Goal: Transaction & Acquisition: Purchase product/service

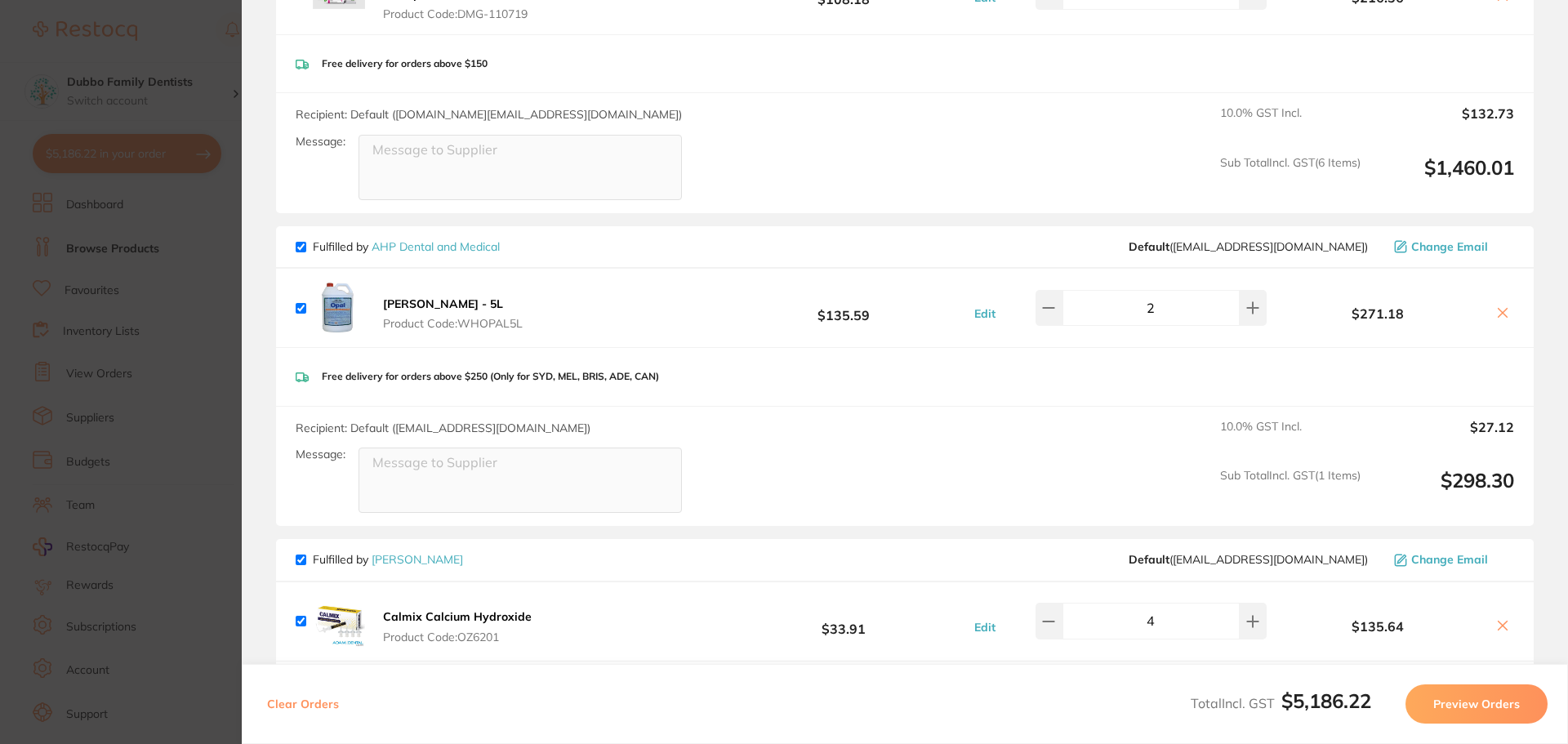
scroll to position [646, 0]
click at [171, 348] on section "Update RRP Set your pre negotiated price for this item. Item Agreed RRP (excl. …" at bounding box center [784, 372] width 1568 height 744
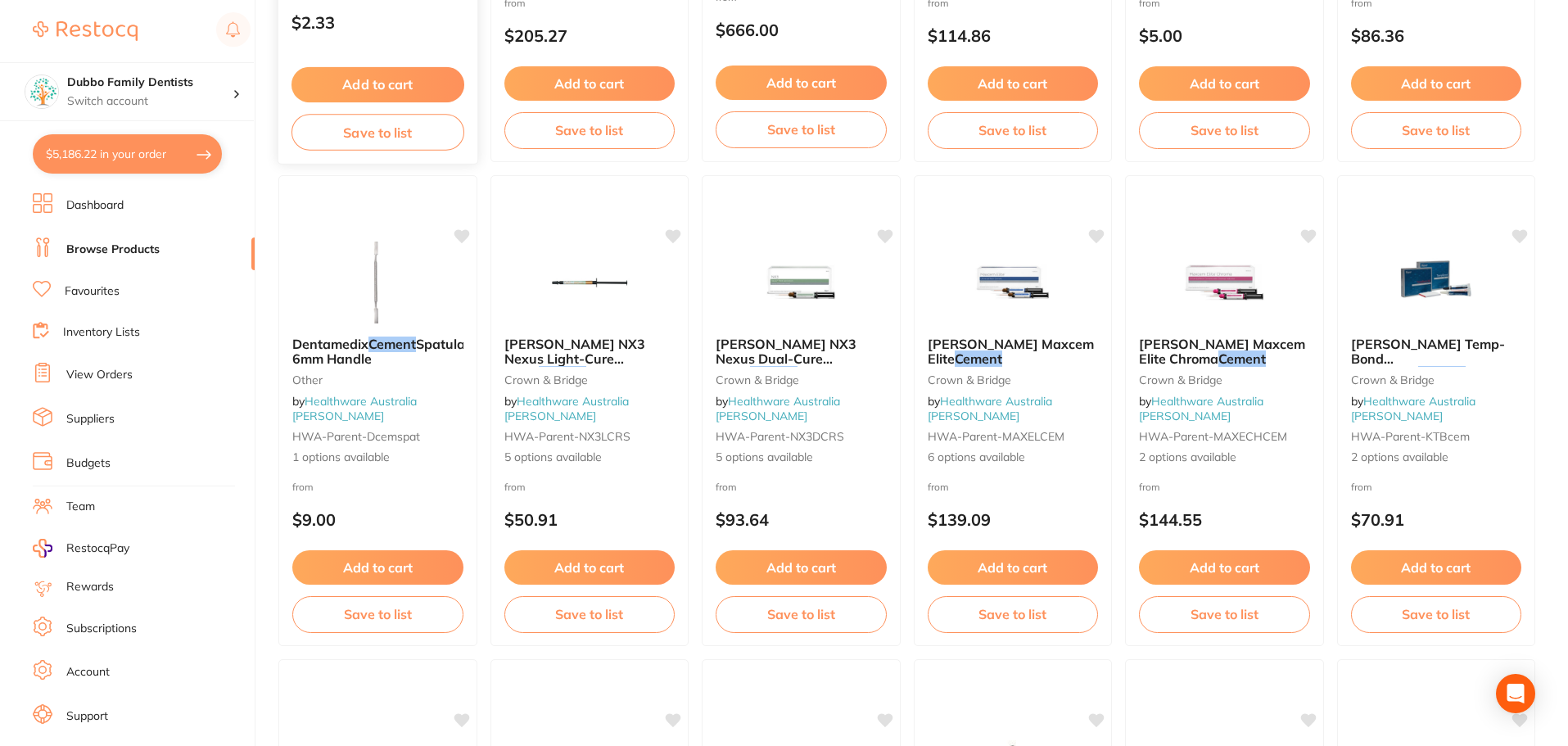
scroll to position [409, 0]
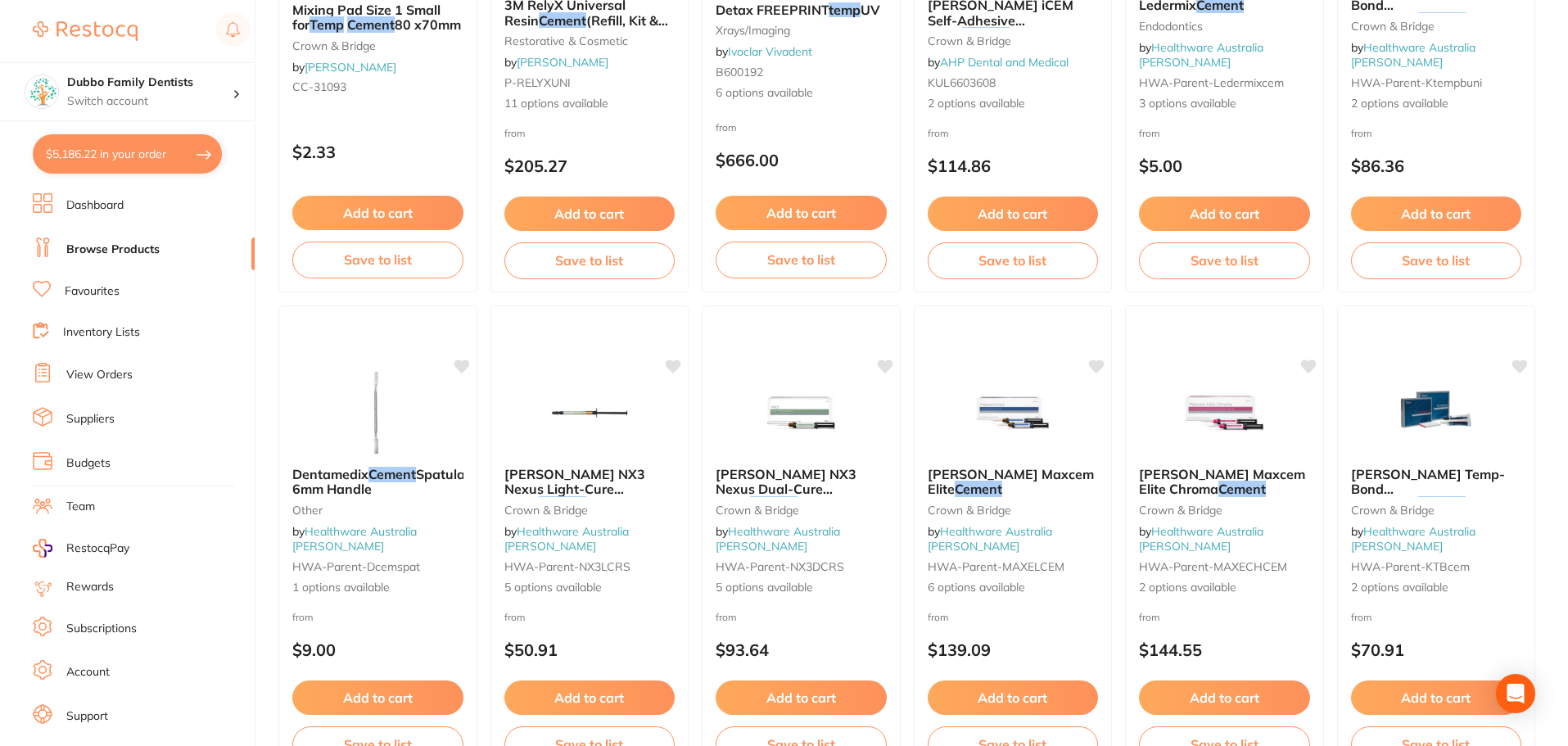
click at [111, 167] on button "$5,186.22 in your order" at bounding box center [126, 154] width 189 height 39
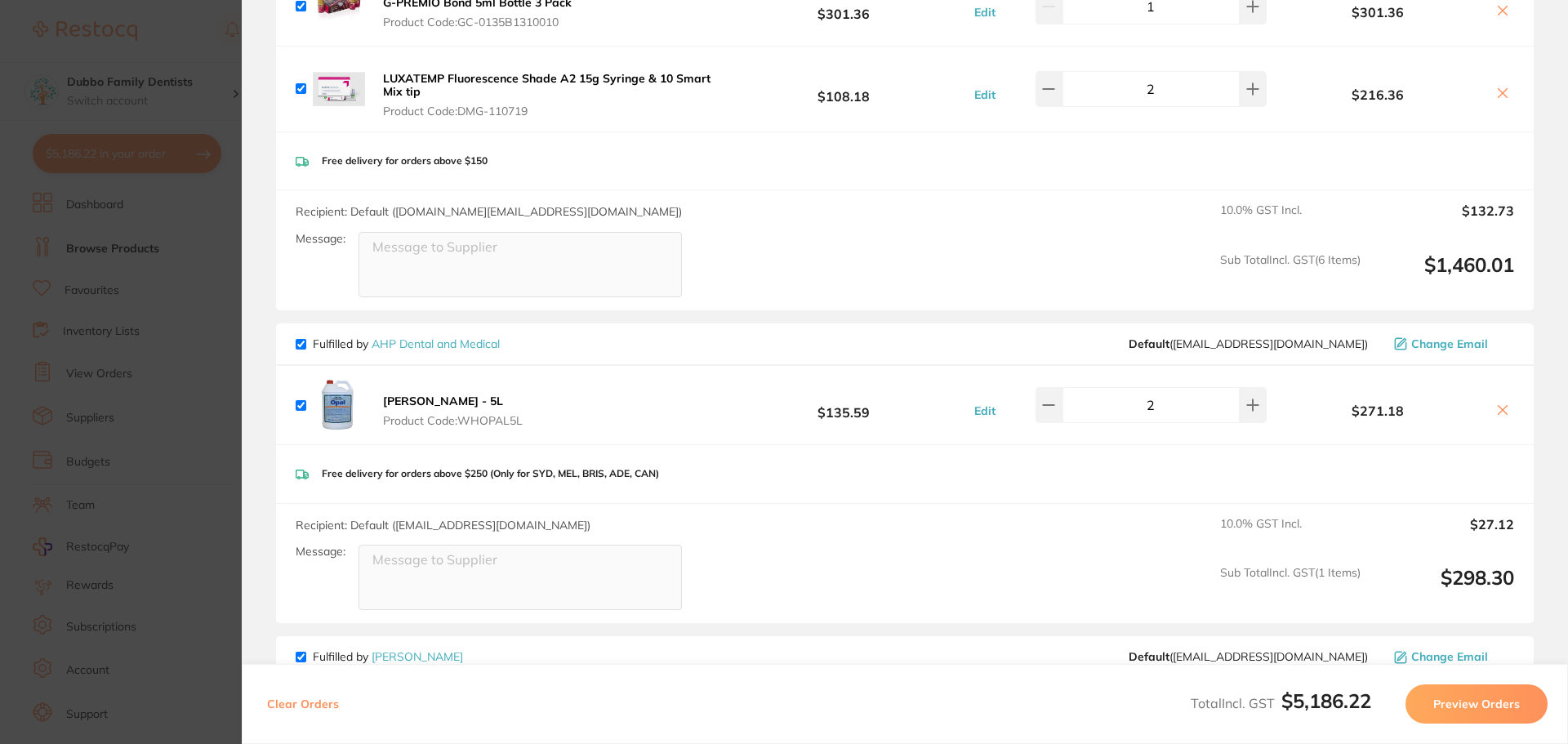
scroll to position [555, 0]
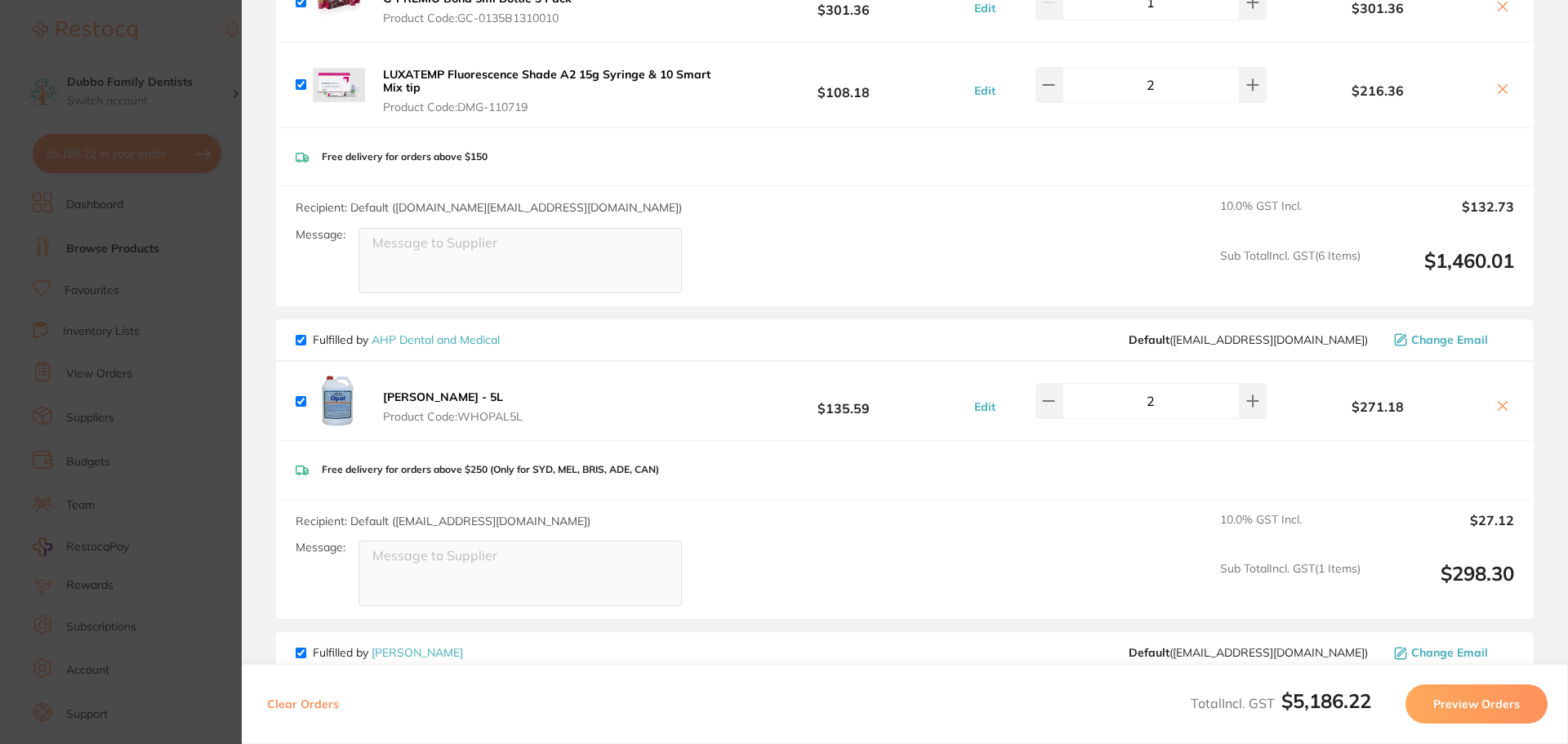
click at [104, 443] on section "Update RRP Set your pre negotiated price for this item. Item Agreed RRP (excl. …" at bounding box center [784, 372] width 1568 height 744
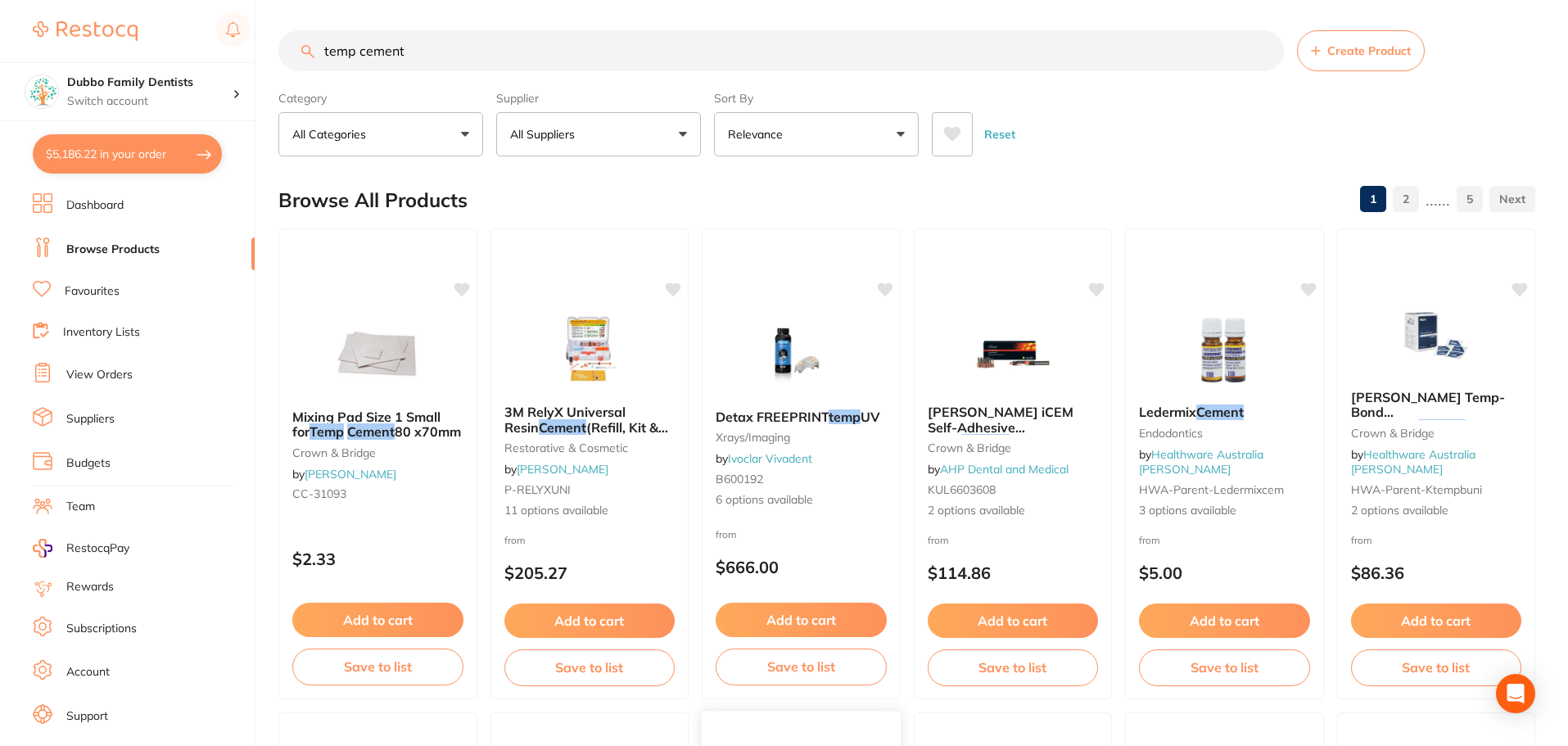
scroll to position [0, 0]
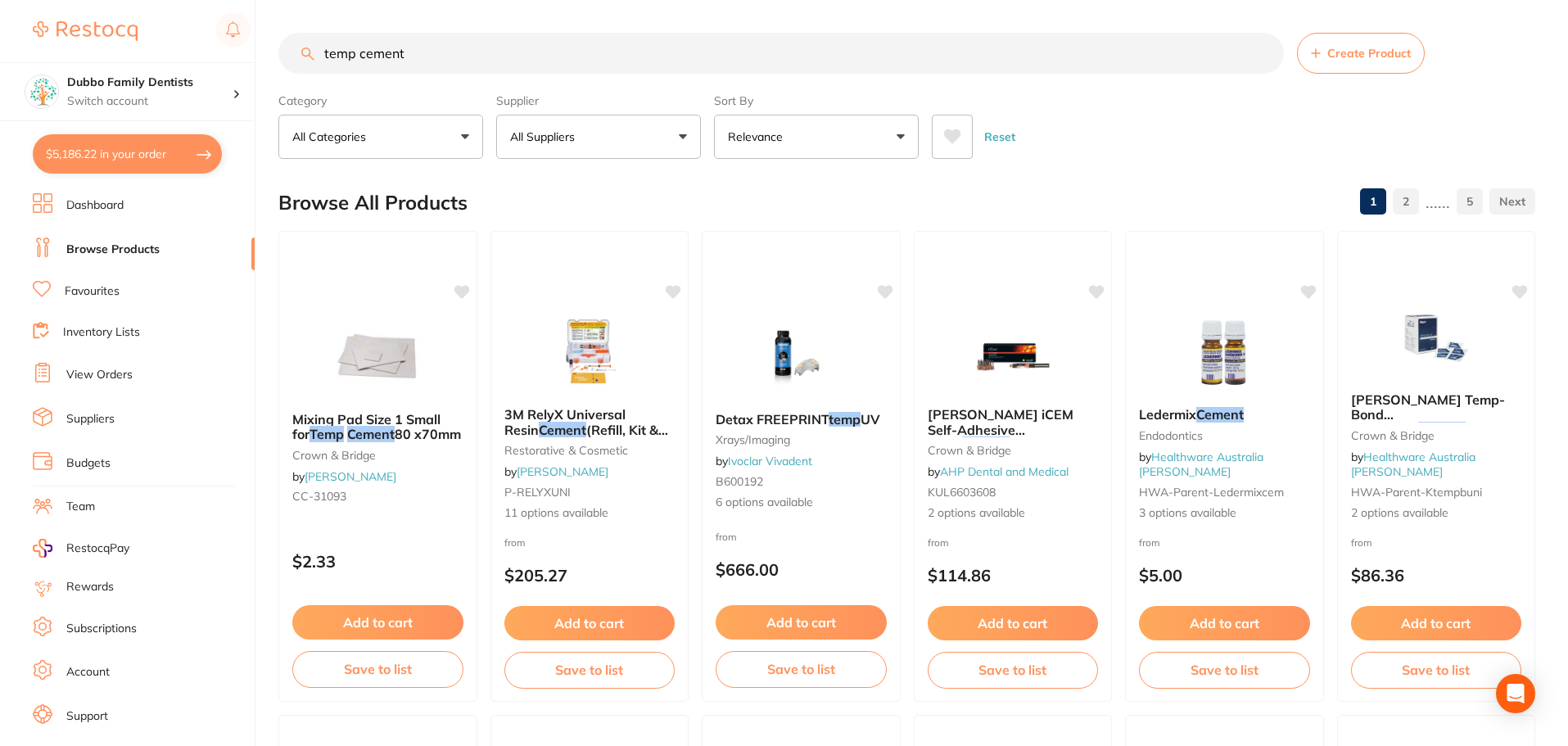
click at [637, 125] on button "All Suppliers" at bounding box center [599, 137] width 205 height 44
type input "hen"
click at [571, 286] on p "[PERSON_NAME]" at bounding box center [608, 278] width 106 height 15
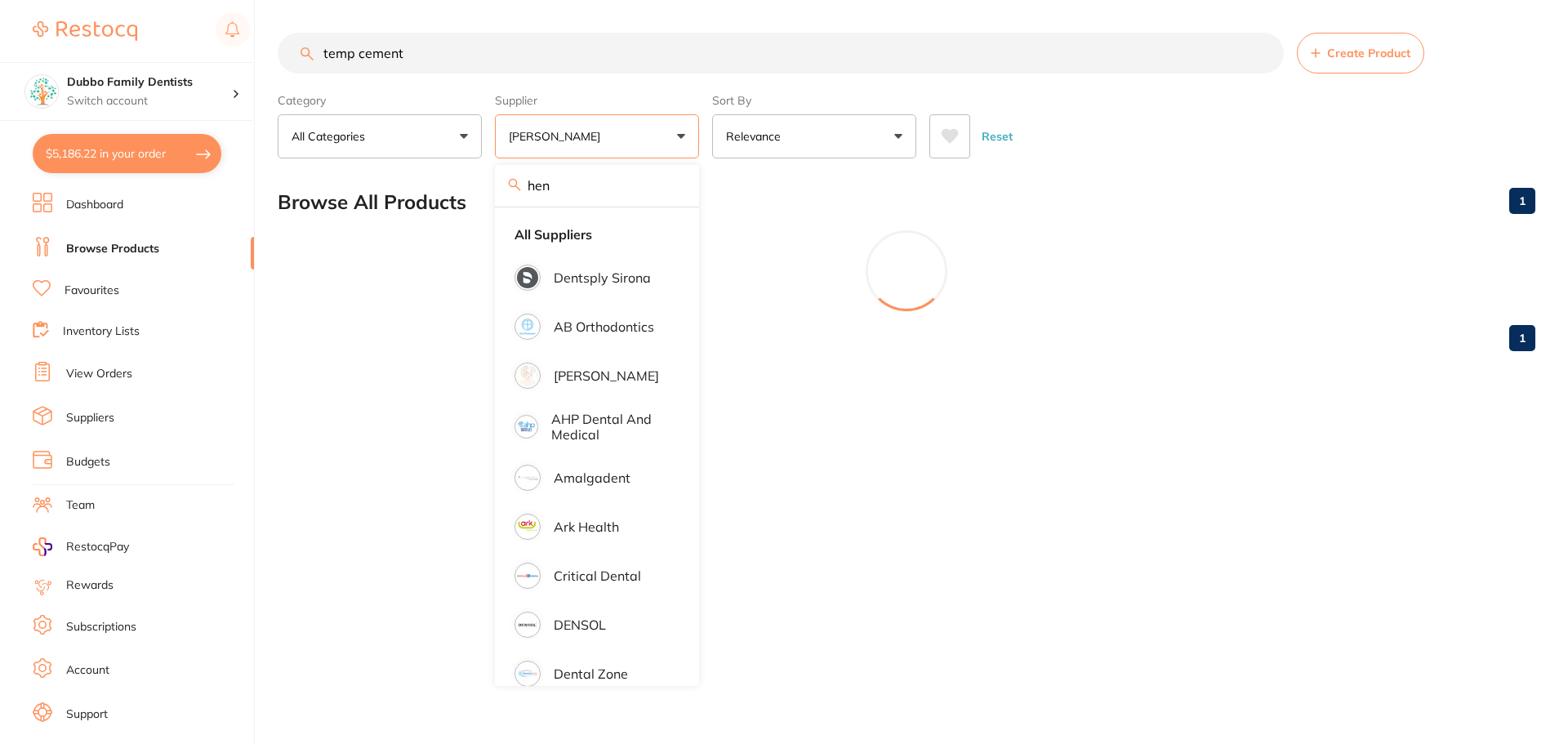
click at [1061, 187] on div "Browse All Products 1" at bounding box center [907, 202] width 1258 height 55
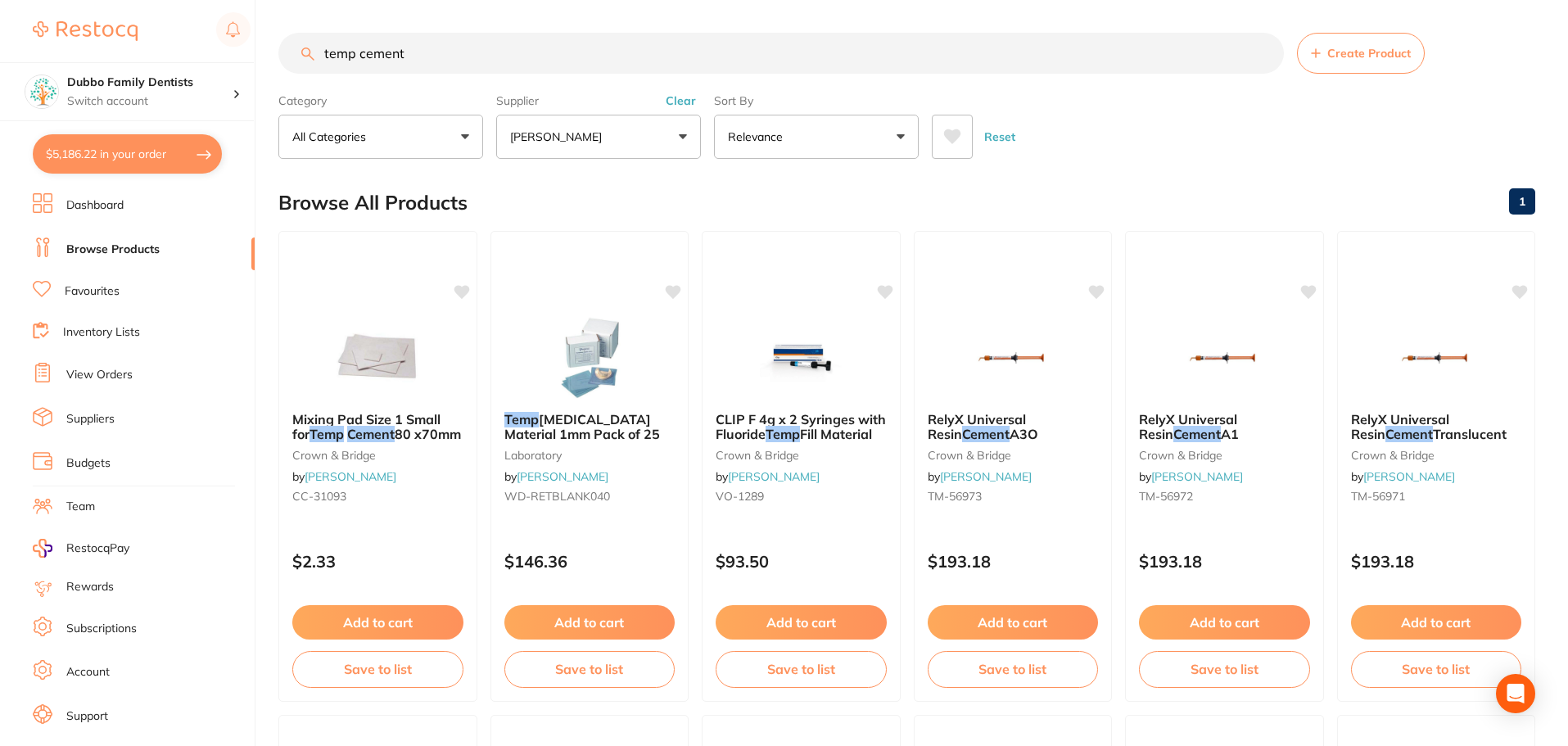
click at [433, 50] on input "temp cement" at bounding box center [781, 53] width 1005 height 41
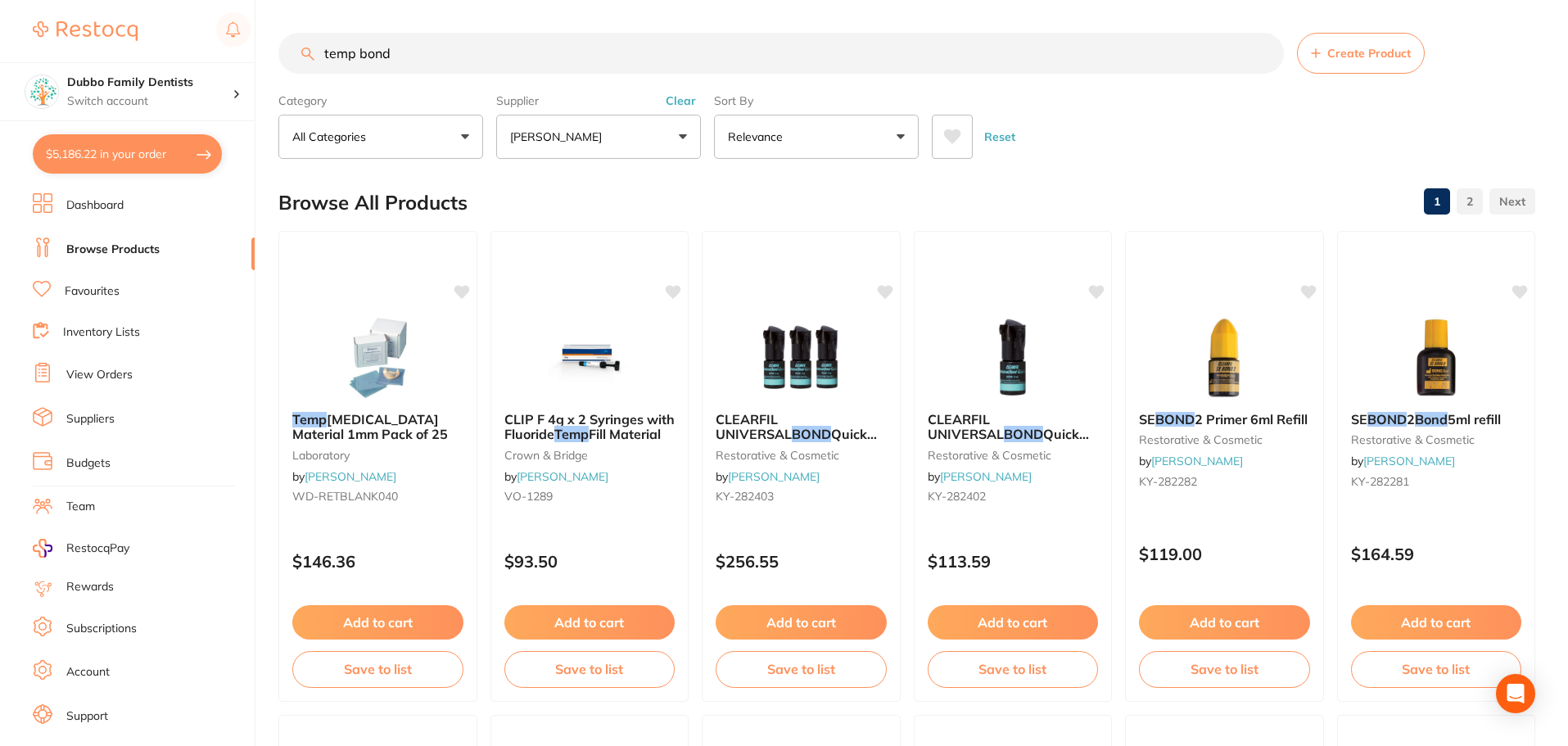
click at [465, 60] on input "temp bond" at bounding box center [781, 53] width 1005 height 41
type input "temp bond clear"
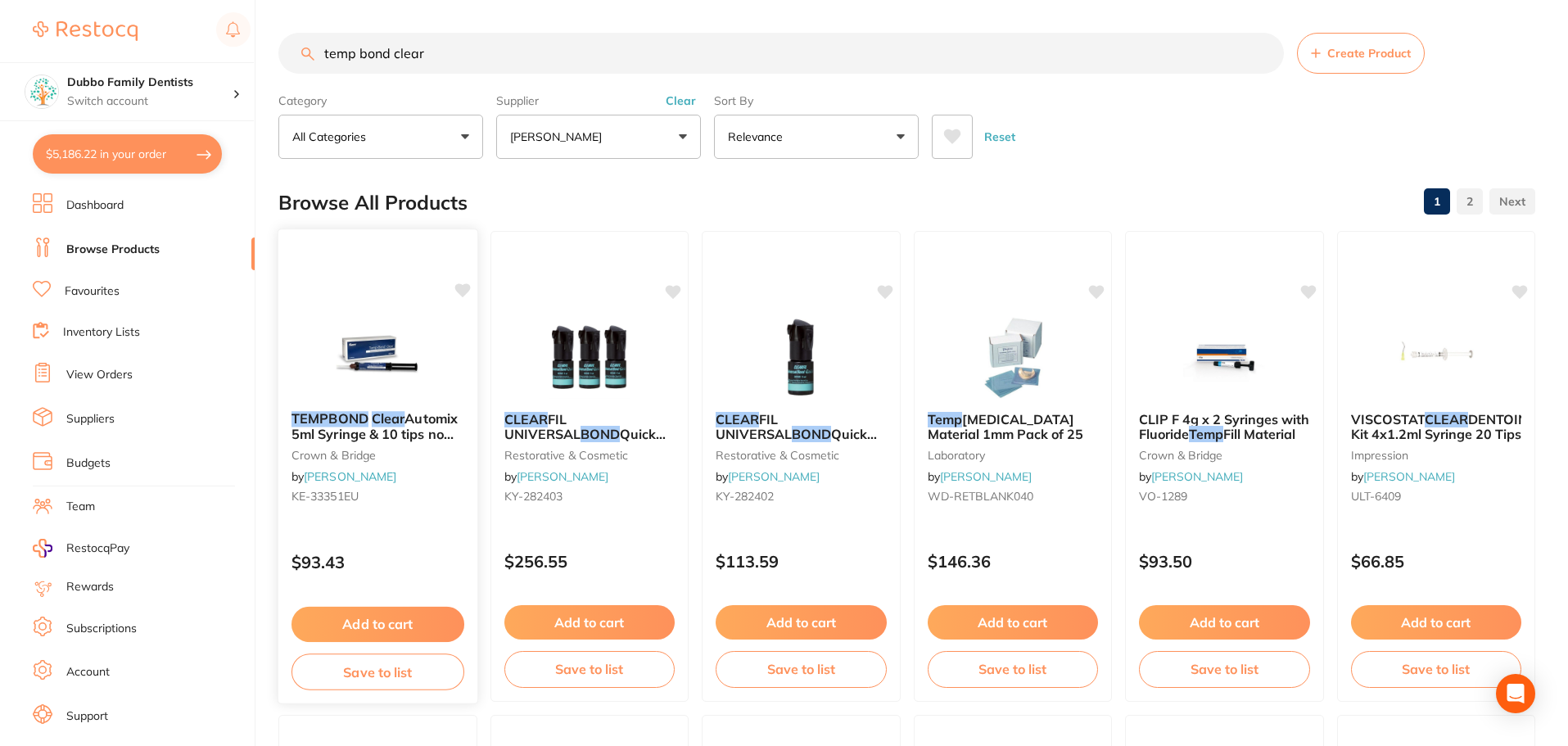
click at [361, 360] on img at bounding box center [378, 356] width 108 height 83
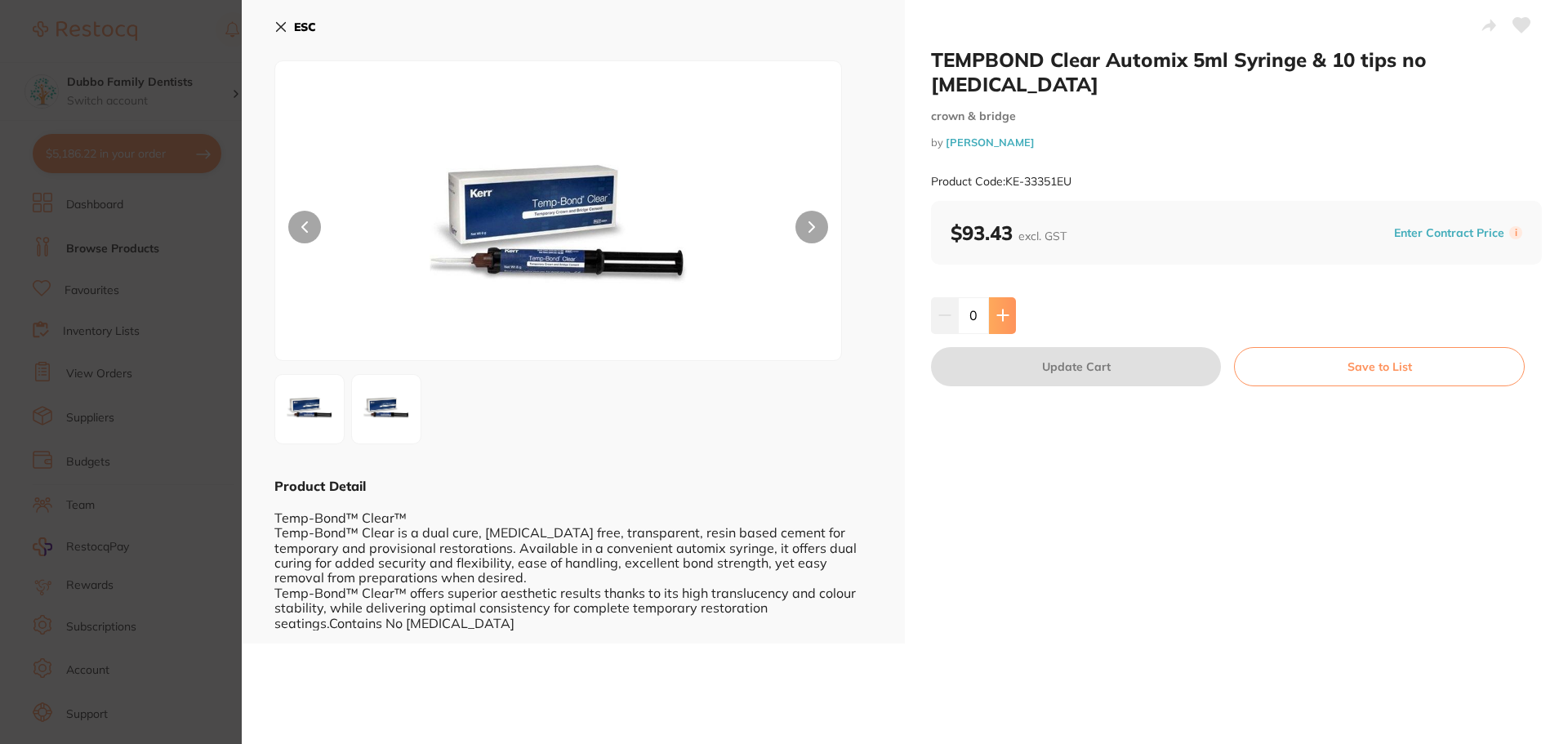
click at [991, 297] on button at bounding box center [1003, 315] width 27 height 36
type input "1"
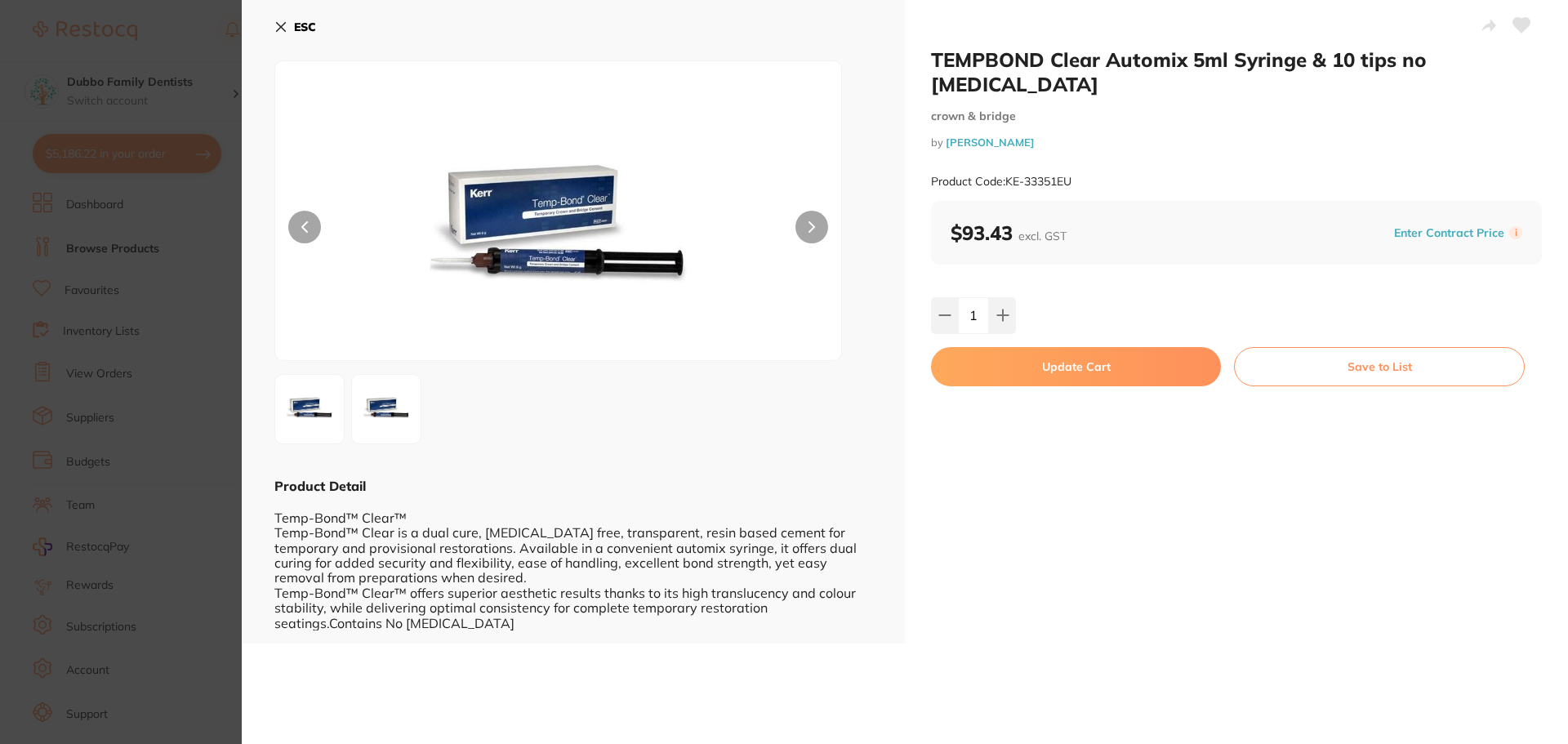
click at [1079, 347] on button "Update Cart" at bounding box center [1076, 366] width 290 height 39
checkbox input "false"
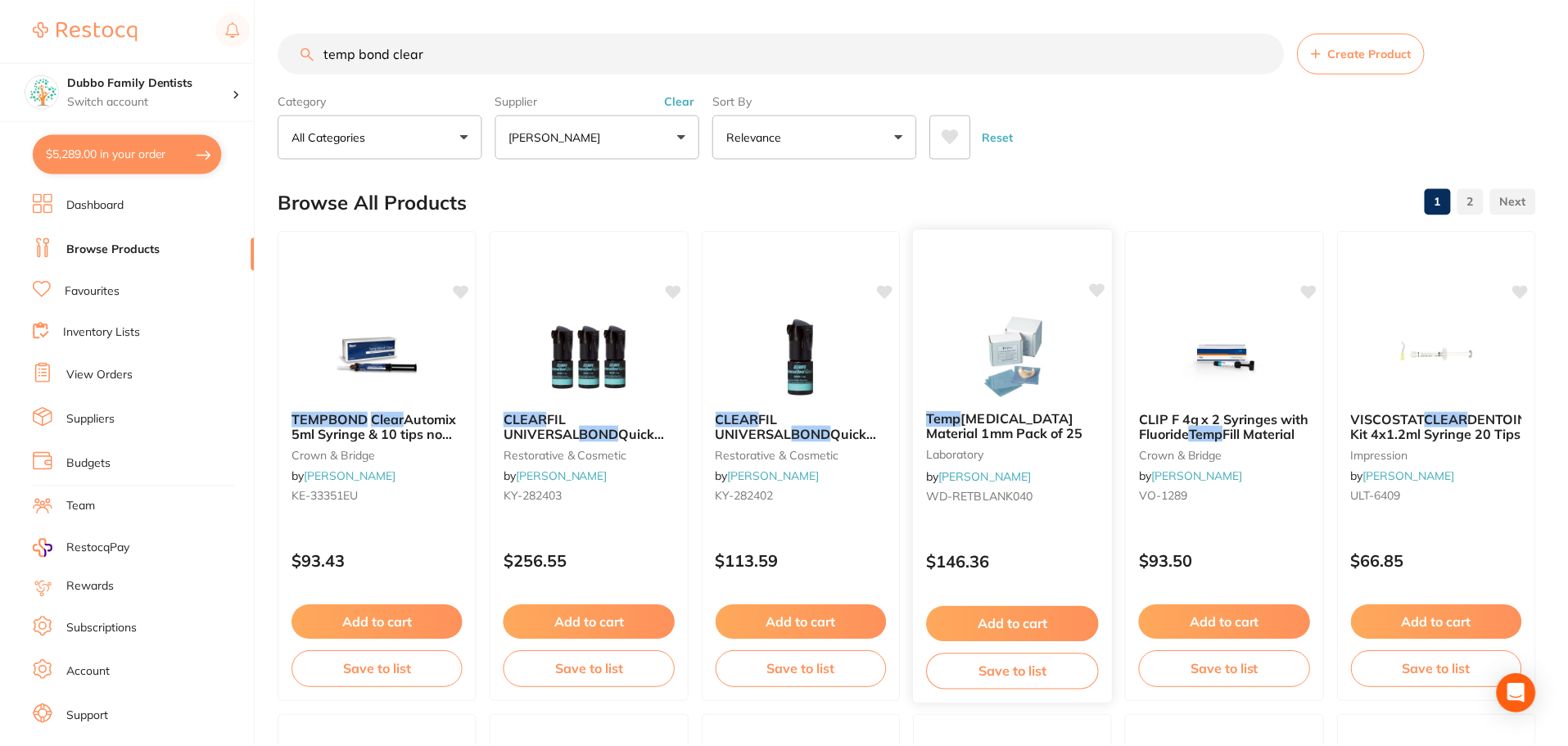
scroll to position [6, 0]
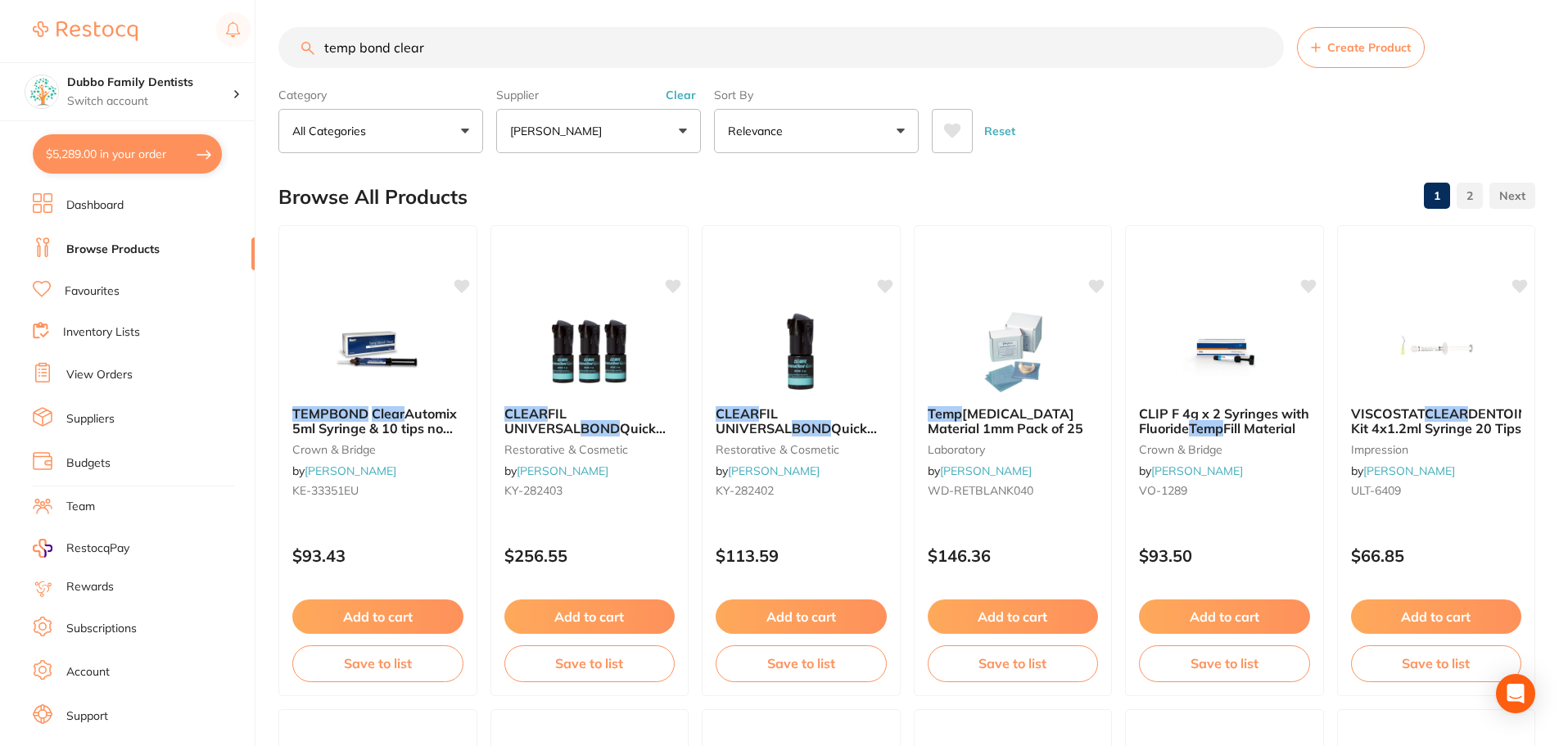
click at [122, 164] on button "$5,289.00 in your order" at bounding box center [126, 154] width 189 height 39
checkbox input "true"
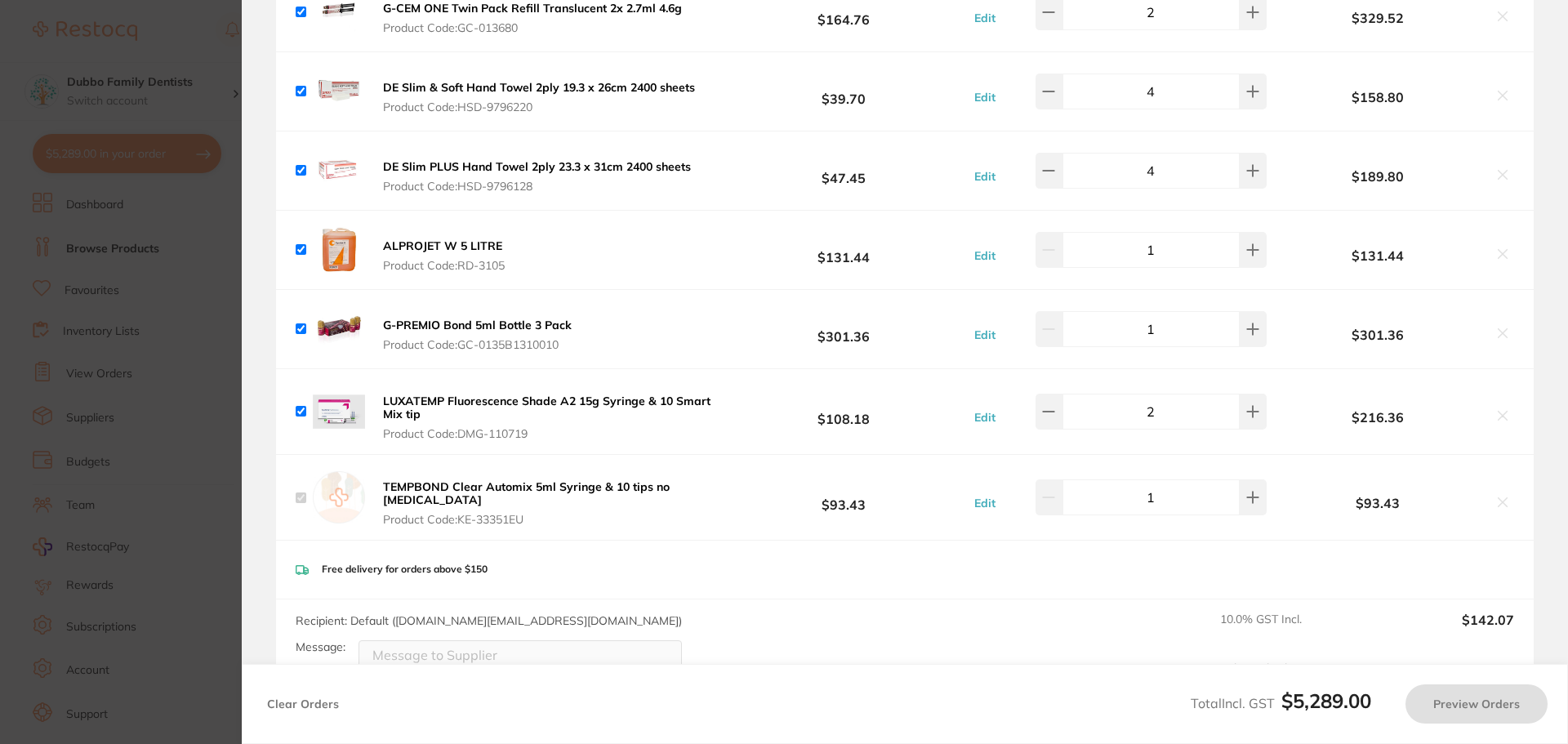
scroll to position [0, 0]
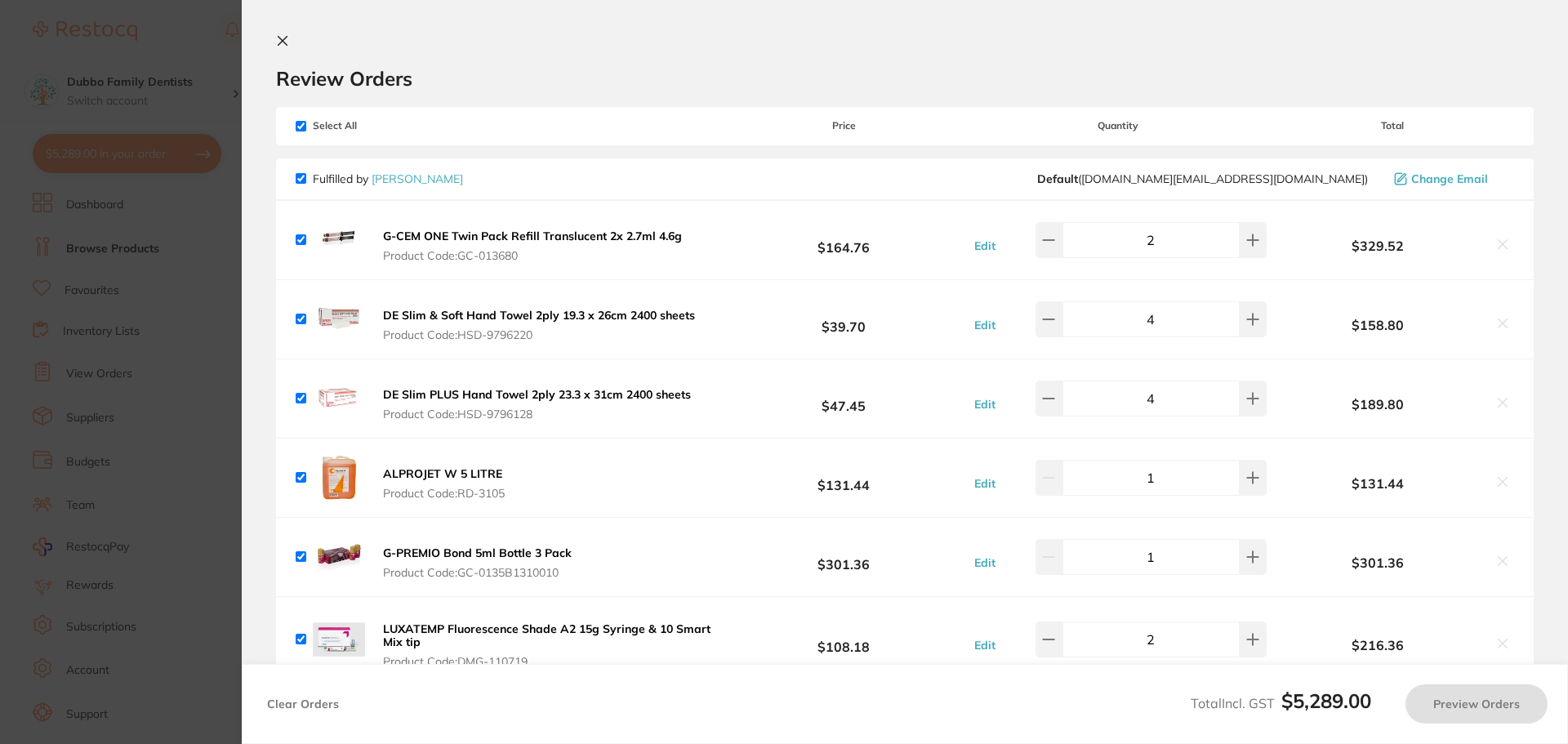
checkbox input "true"
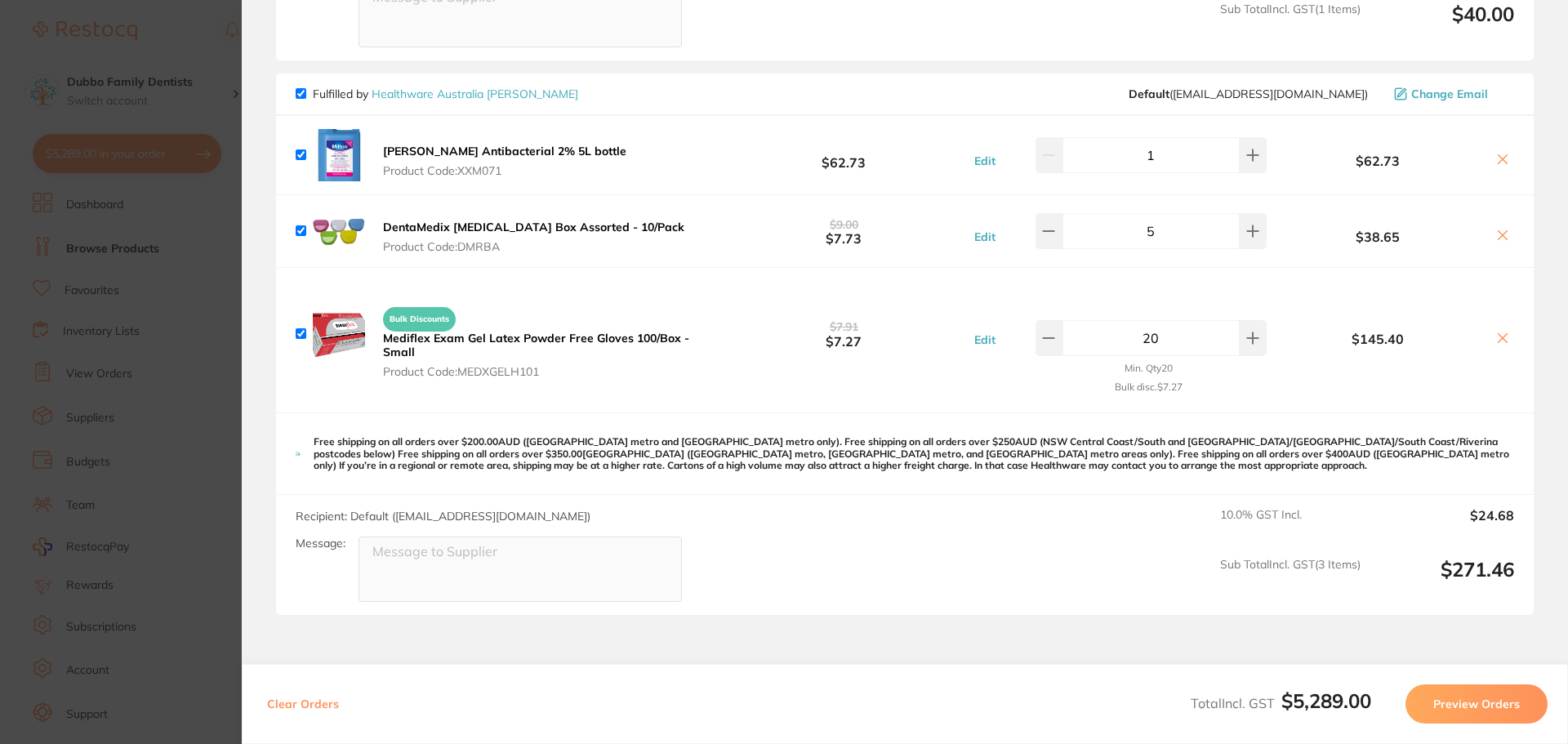
scroll to position [5137, 0]
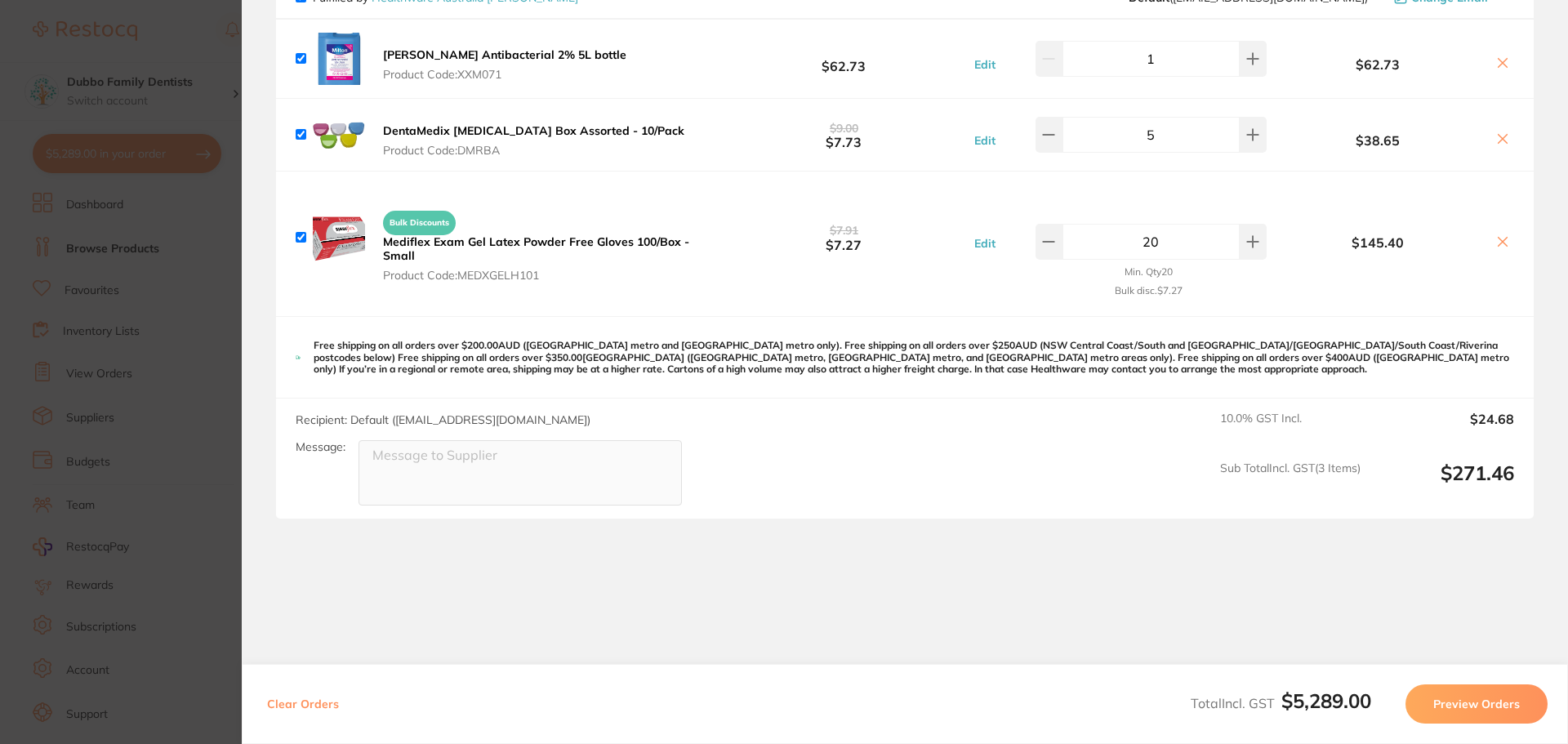
click at [49, 529] on section "Update RRP Set your pre negotiated price for this item. Item Agreed RRP (excl. …" at bounding box center [784, 372] width 1568 height 744
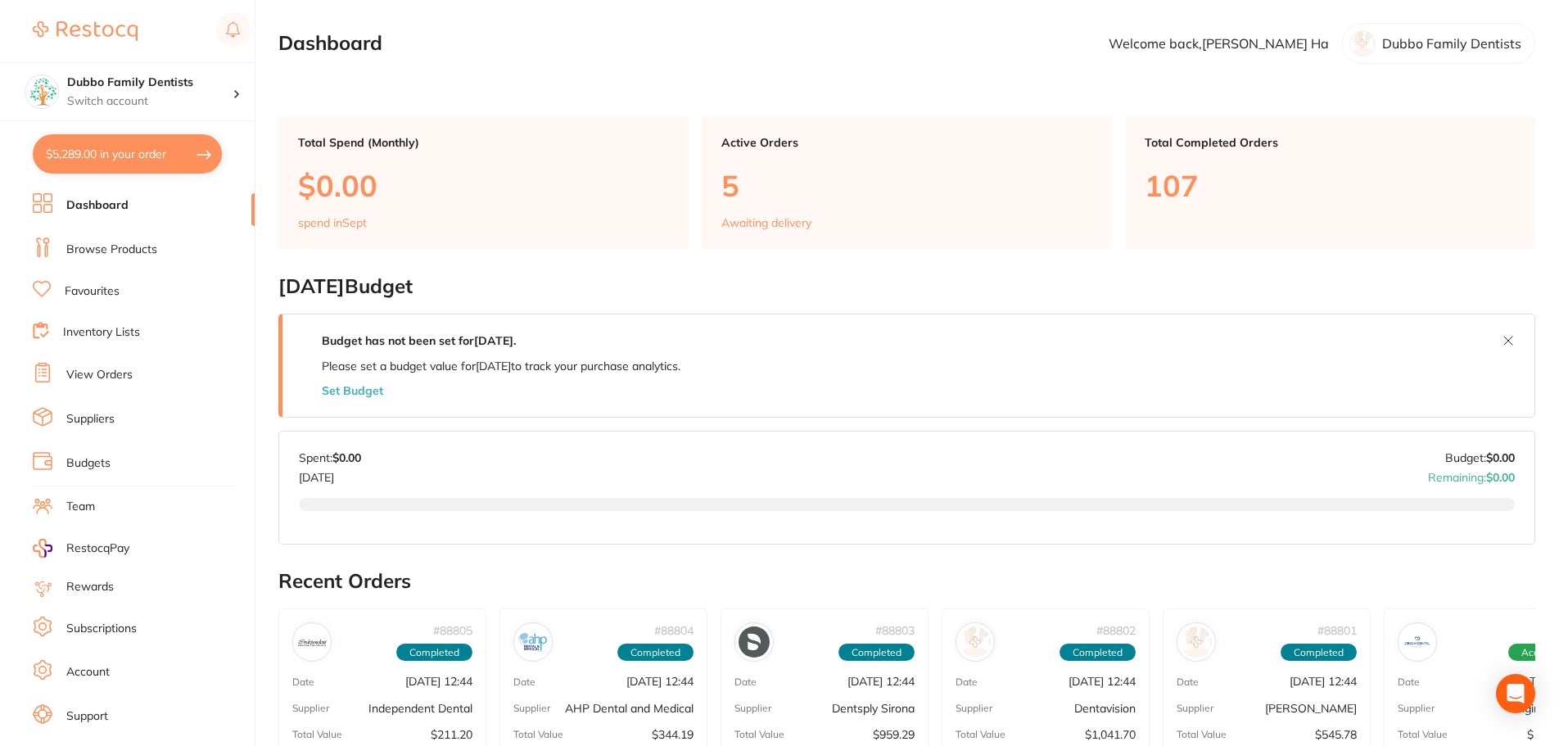
click at [370, 180] on p "$0.00" at bounding box center [483, 185] width 371 height 33
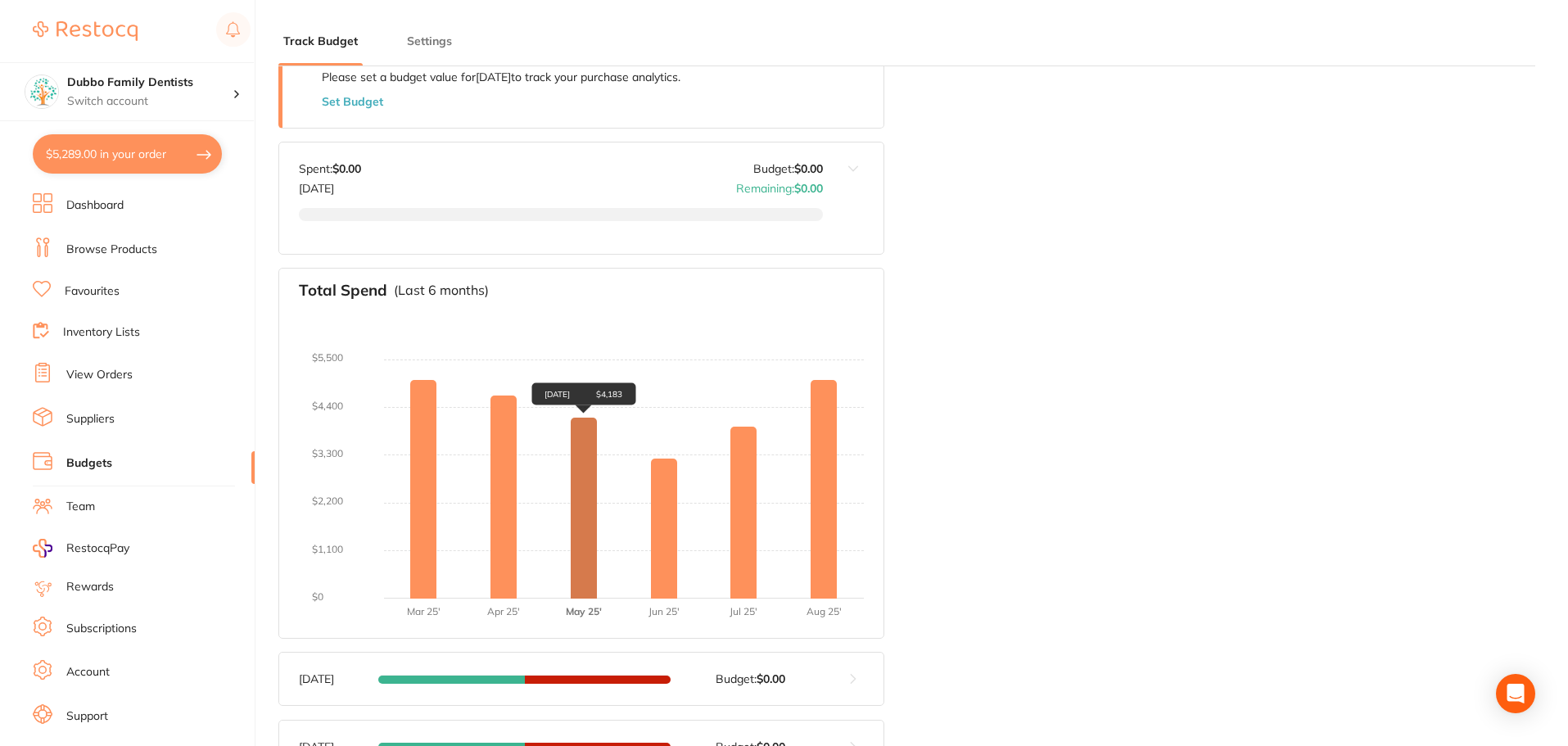
scroll to position [246, 0]
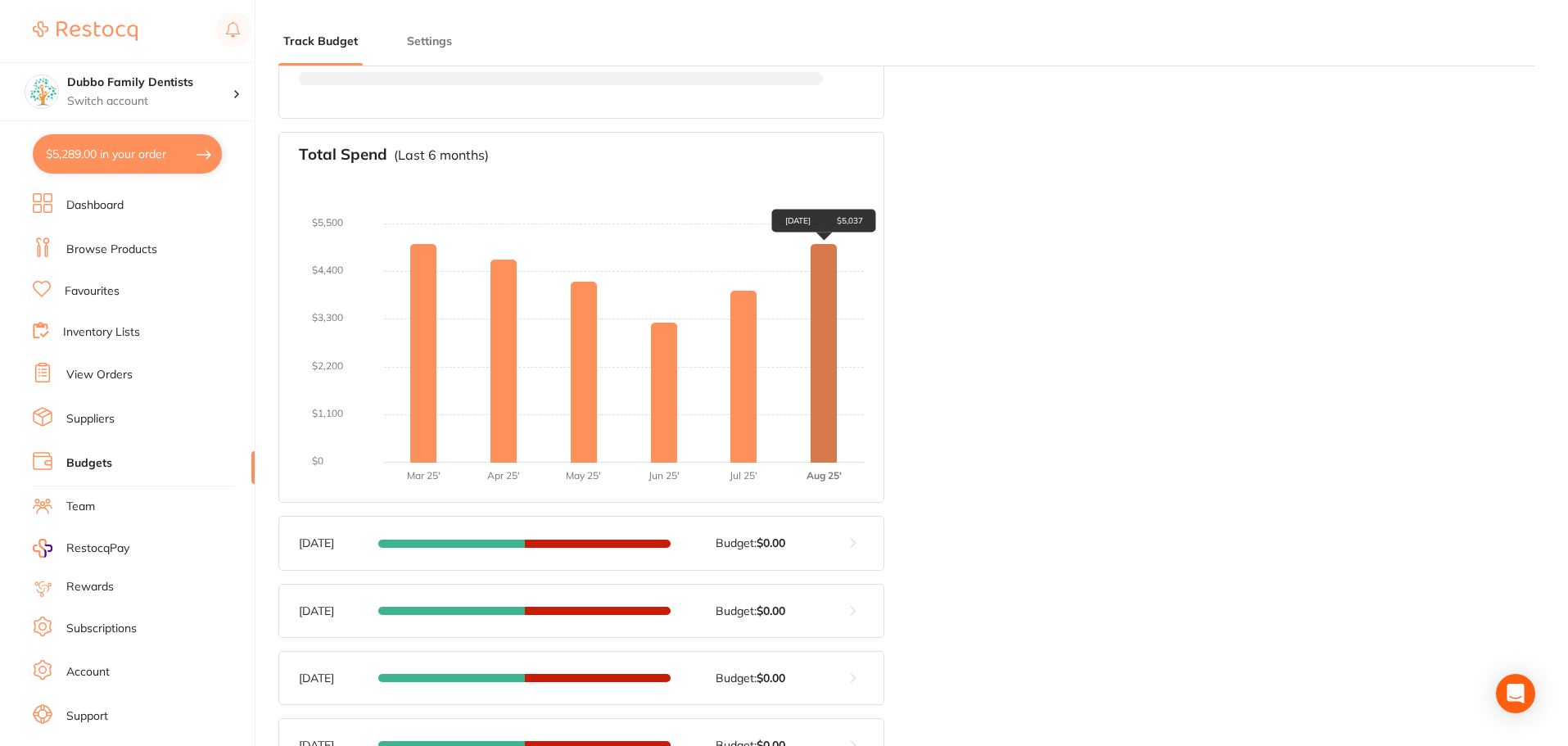
click at [824, 407] on div "[DATE] $5,037" at bounding box center [823, 354] width 26 height 219
click at [821, 296] on div "[DATE] $5,037" at bounding box center [823, 354] width 26 height 219
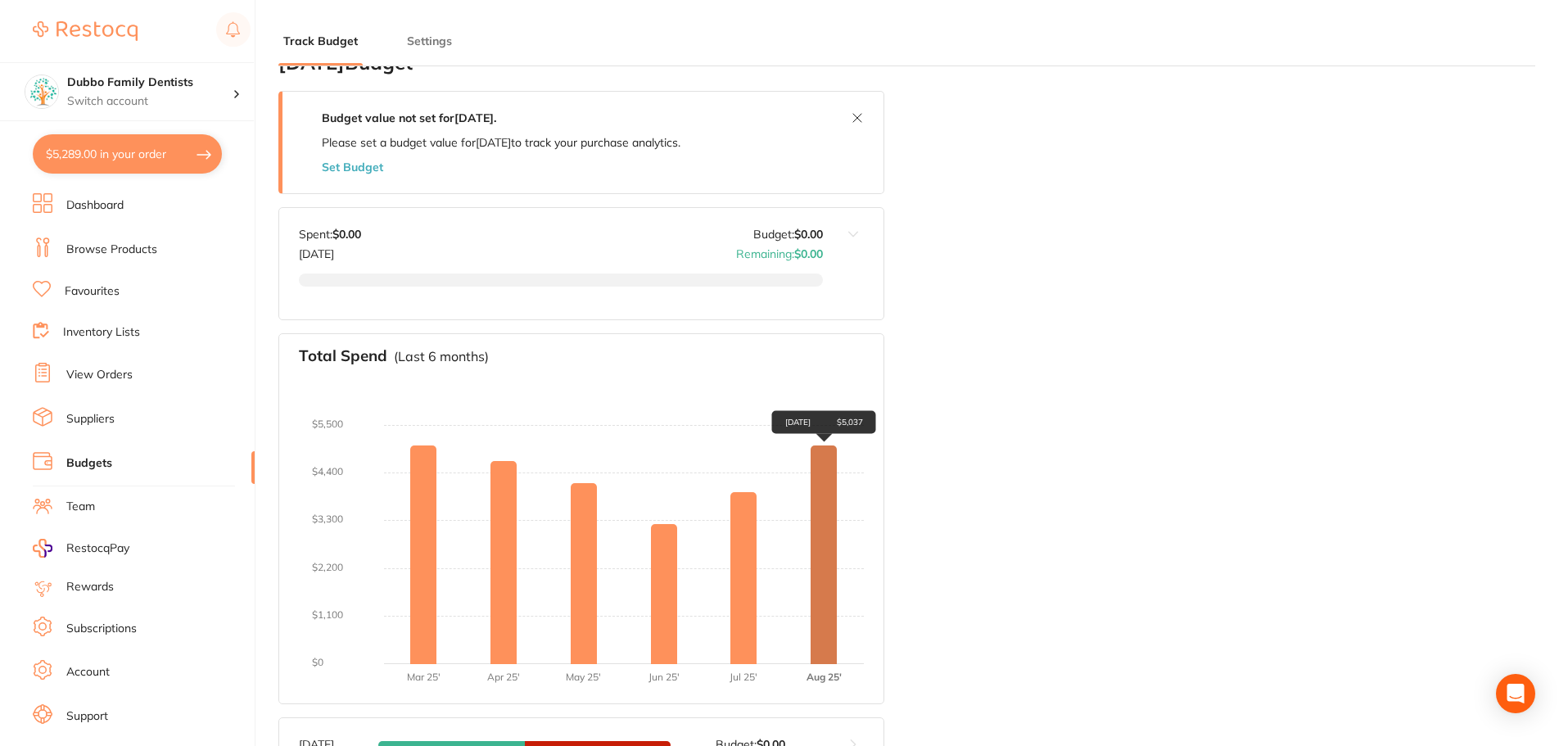
scroll to position [0, 0]
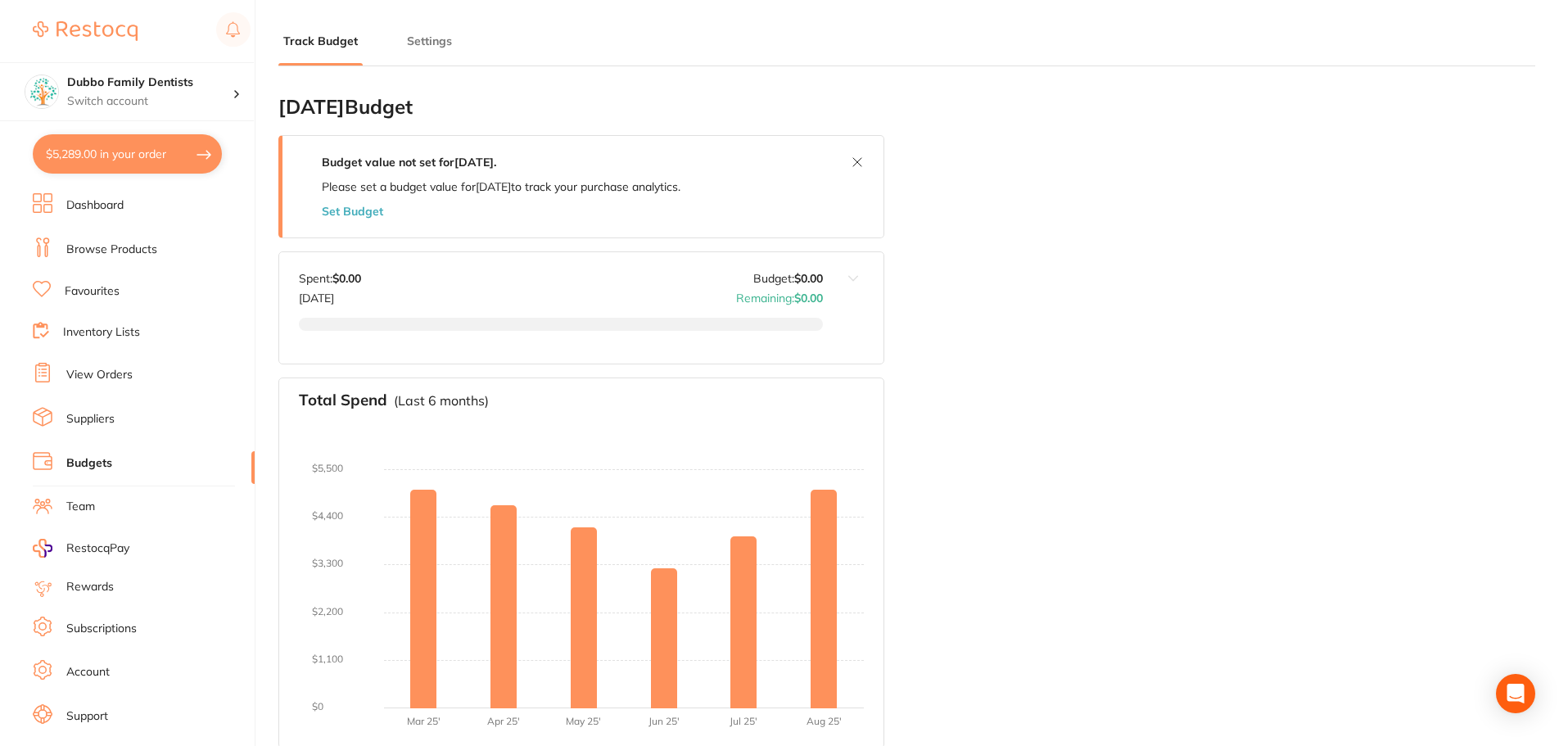
click at [117, 379] on link "View Orders" at bounding box center [100, 374] width 67 height 16
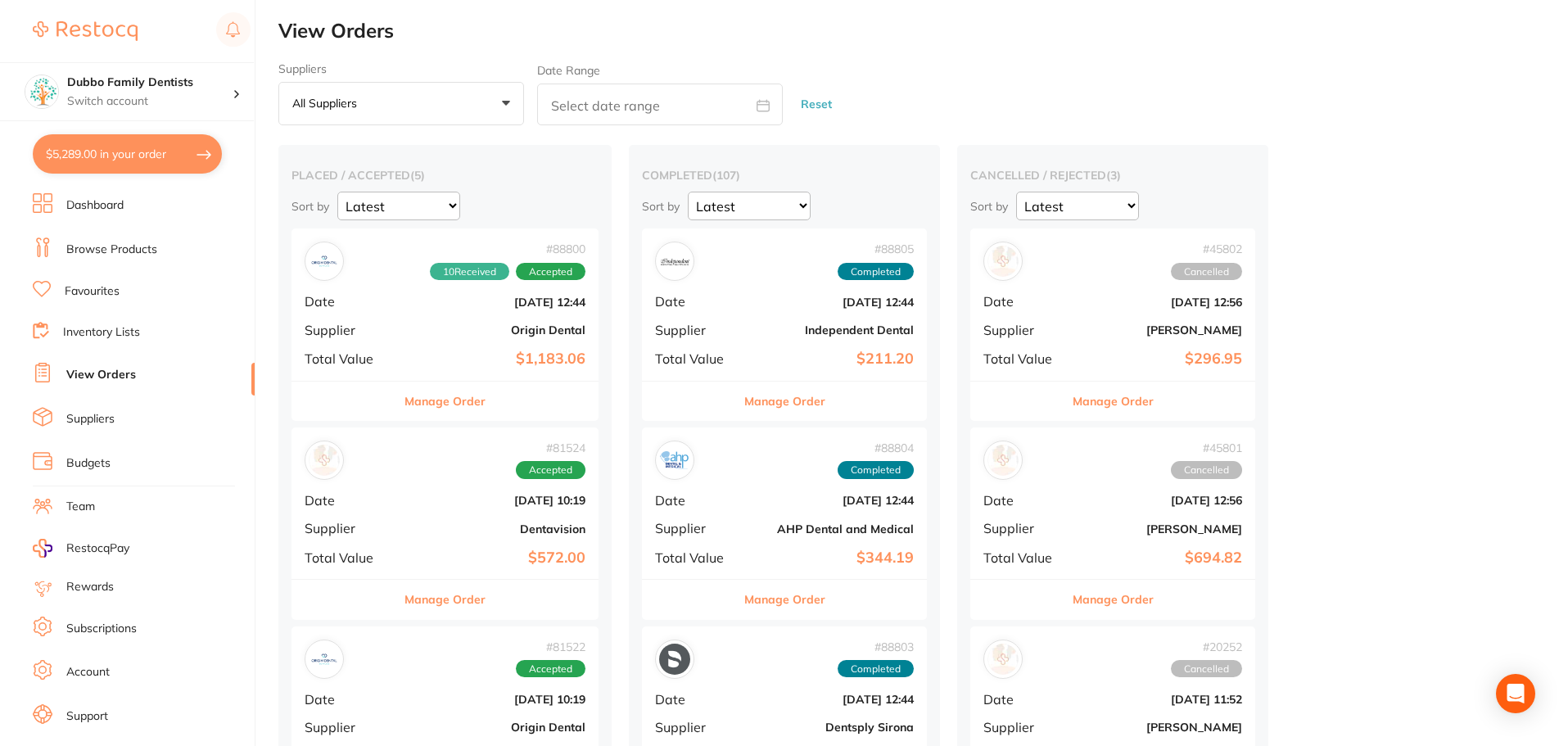
click at [543, 328] on b "Origin Dental" at bounding box center [495, 330] width 178 height 13
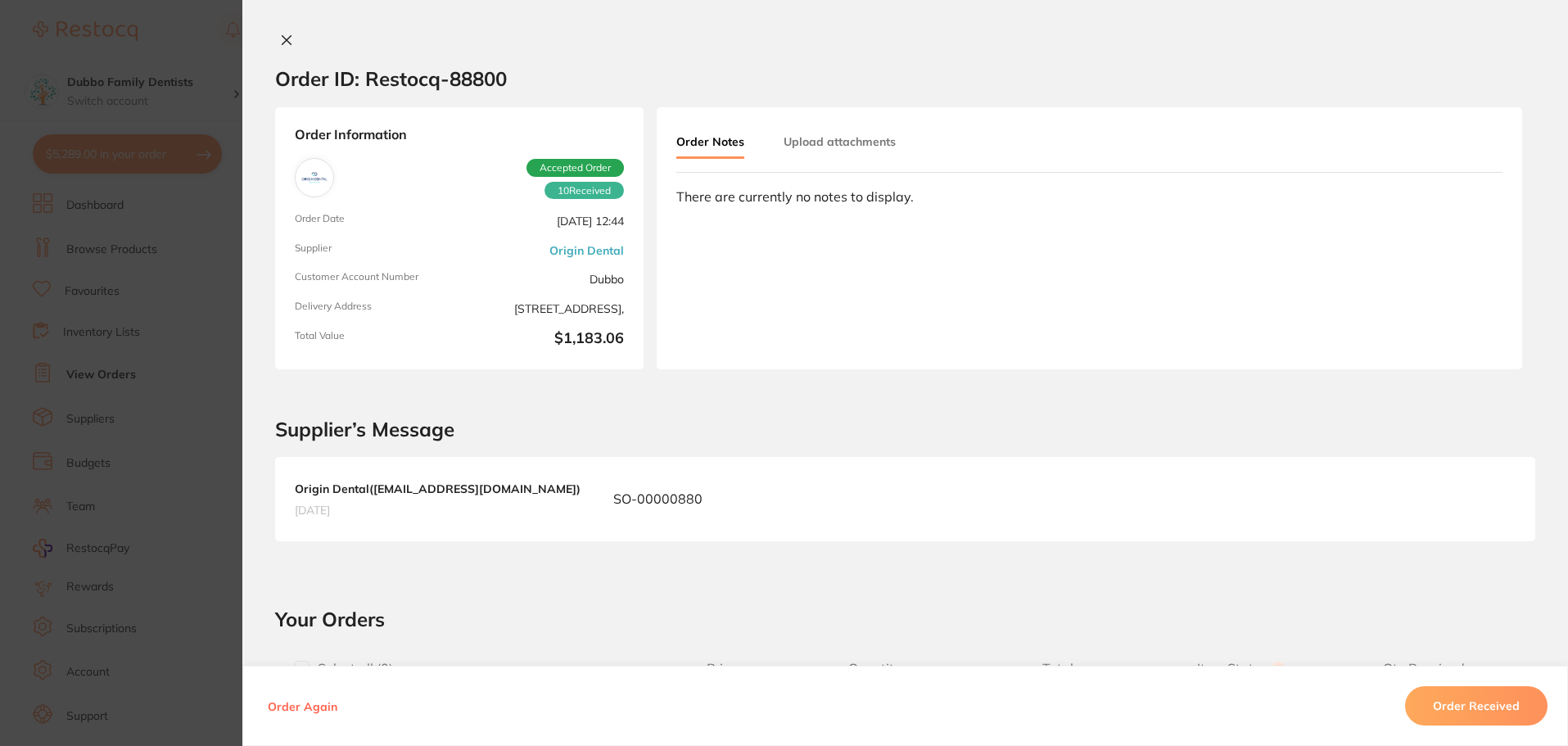
click at [229, 343] on section "Order ID: Restocq- 88800 Order Information 10 Received Accepted Order Order Dat…" at bounding box center [784, 373] width 1568 height 746
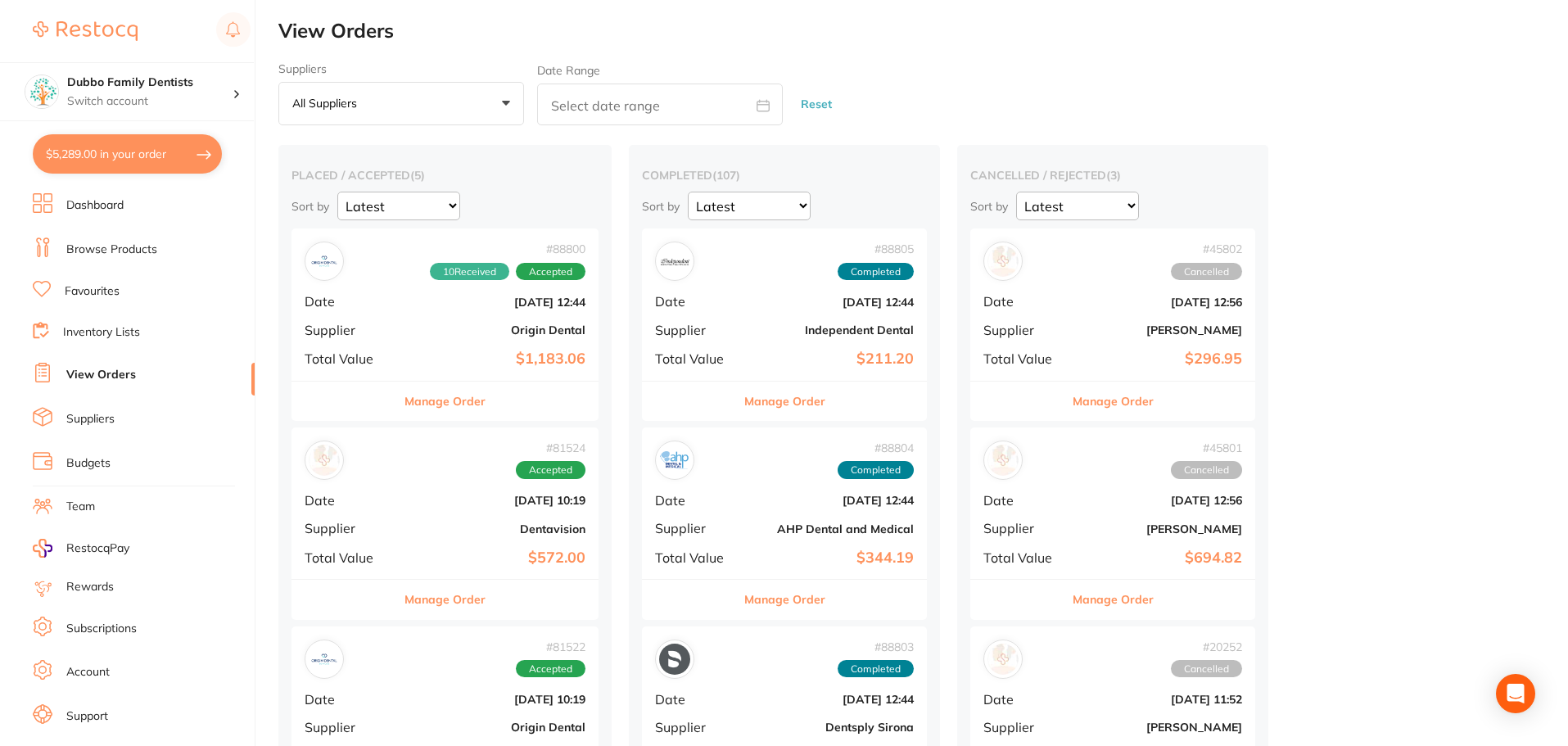
click at [610, 306] on div "placed / accepted ( 5 ) Sort by Latest Notification # 88800 10 Received Accepte…" at bounding box center [445, 690] width 333 height 1090
click at [553, 315] on div "# 88800 10 Received Accepted Date [DATE] 12:44 Supplier Origin Dental Total Val…" at bounding box center [444, 303] width 307 height 151
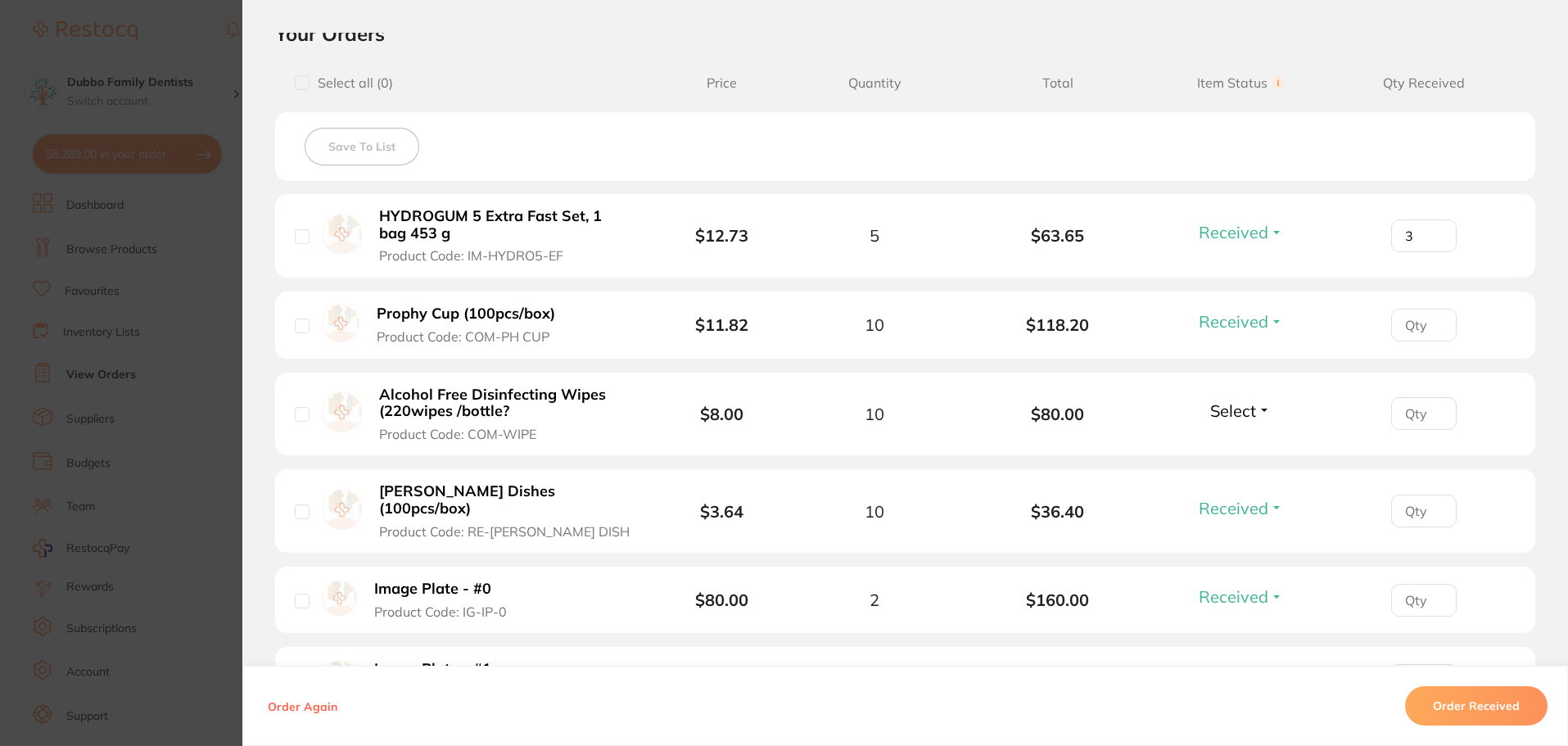
scroll to position [544, 0]
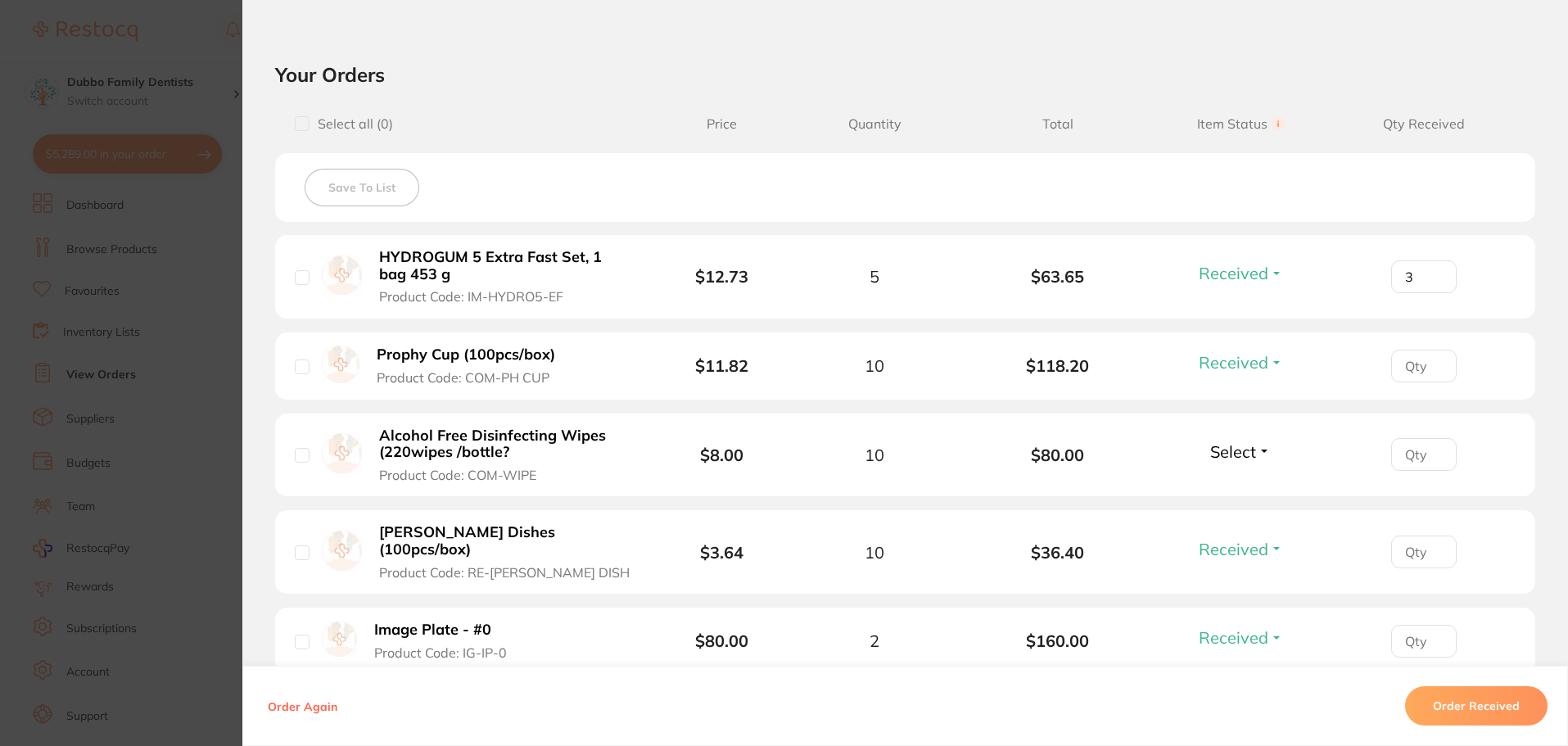
click at [854, 380] on li "Prophy Cup (100pcs/box) Product Code: COM-PH CUP $11.82 10 $118.20 Received Rec…" at bounding box center [904, 367] width 1260 height 68
click at [229, 36] on section "Order ID: Restocq- 88800 Order Information 10 Received Accepted Order Order Dat…" at bounding box center [784, 373] width 1568 height 746
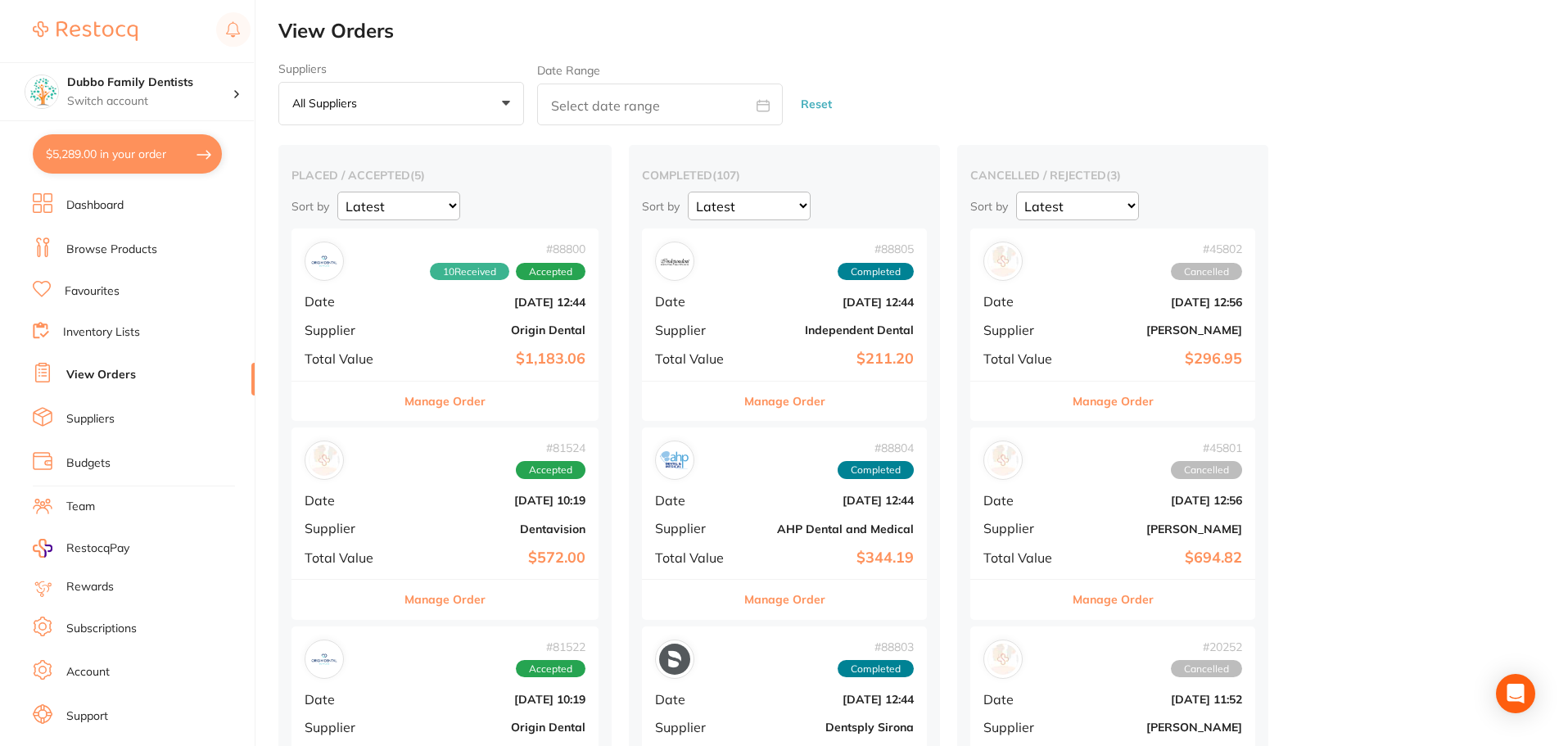
click at [120, 247] on link "Browse Products" at bounding box center [112, 250] width 91 height 16
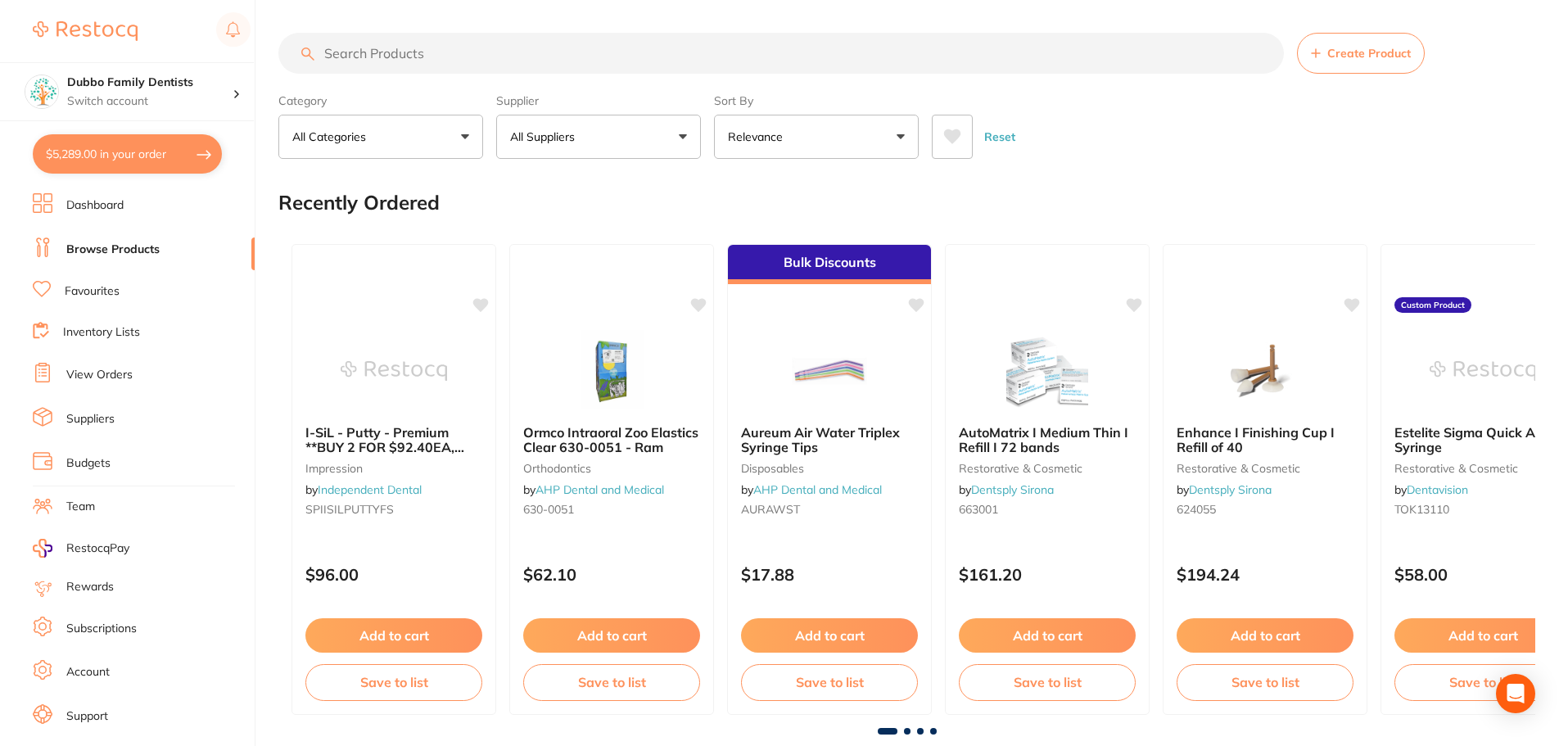
click at [425, 52] on input "search" at bounding box center [781, 53] width 1005 height 41
type input "s"
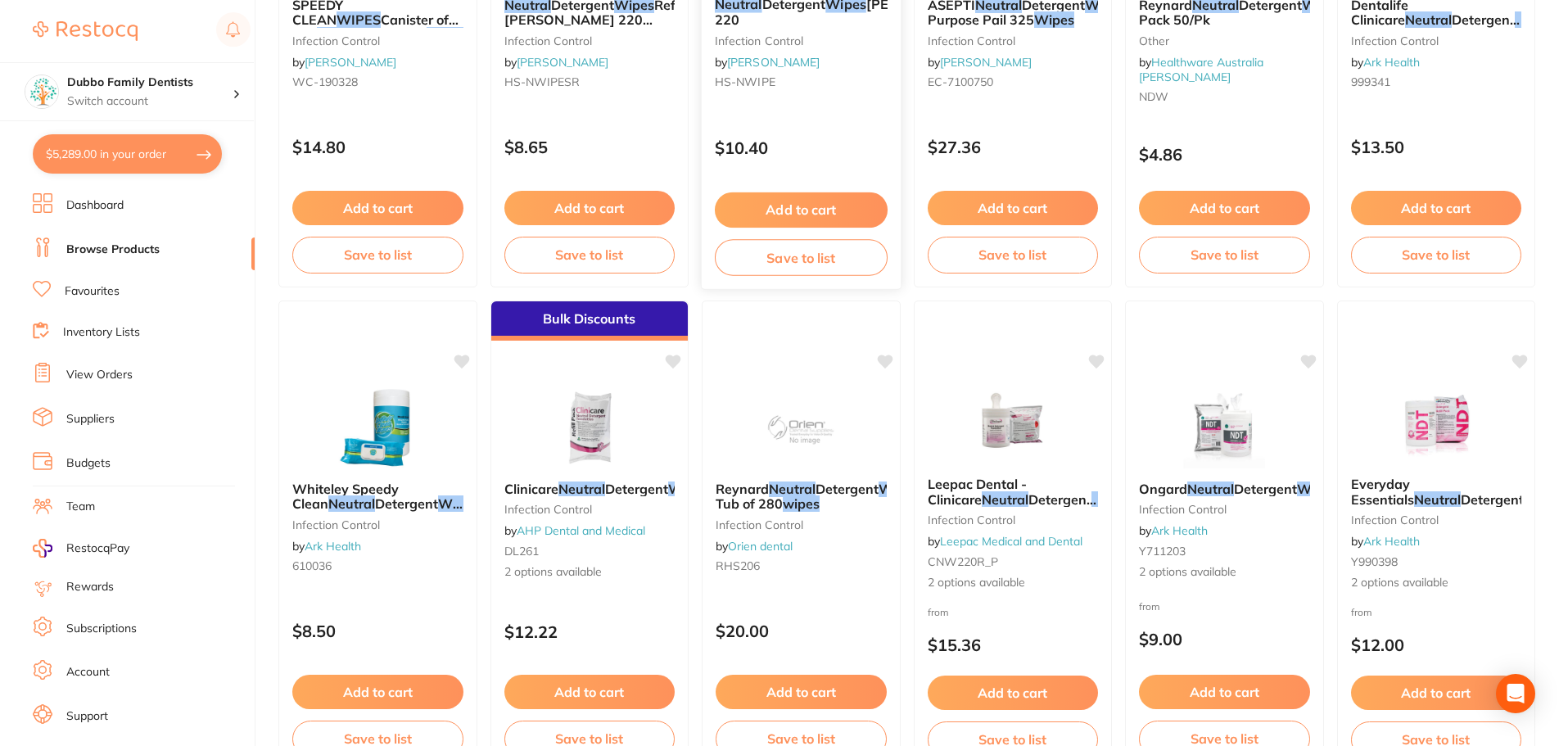
scroll to position [901, 0]
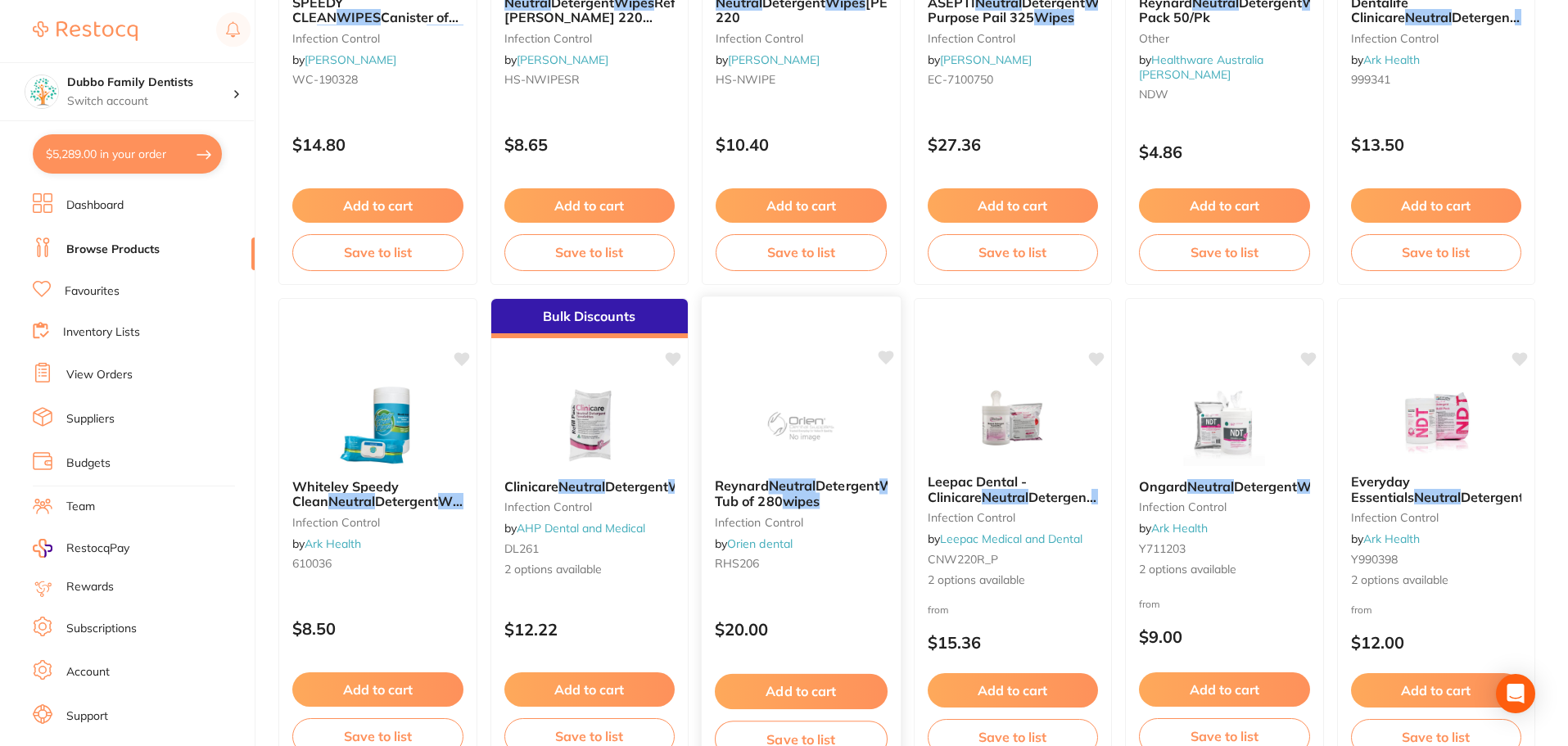
type input "netural wipe"
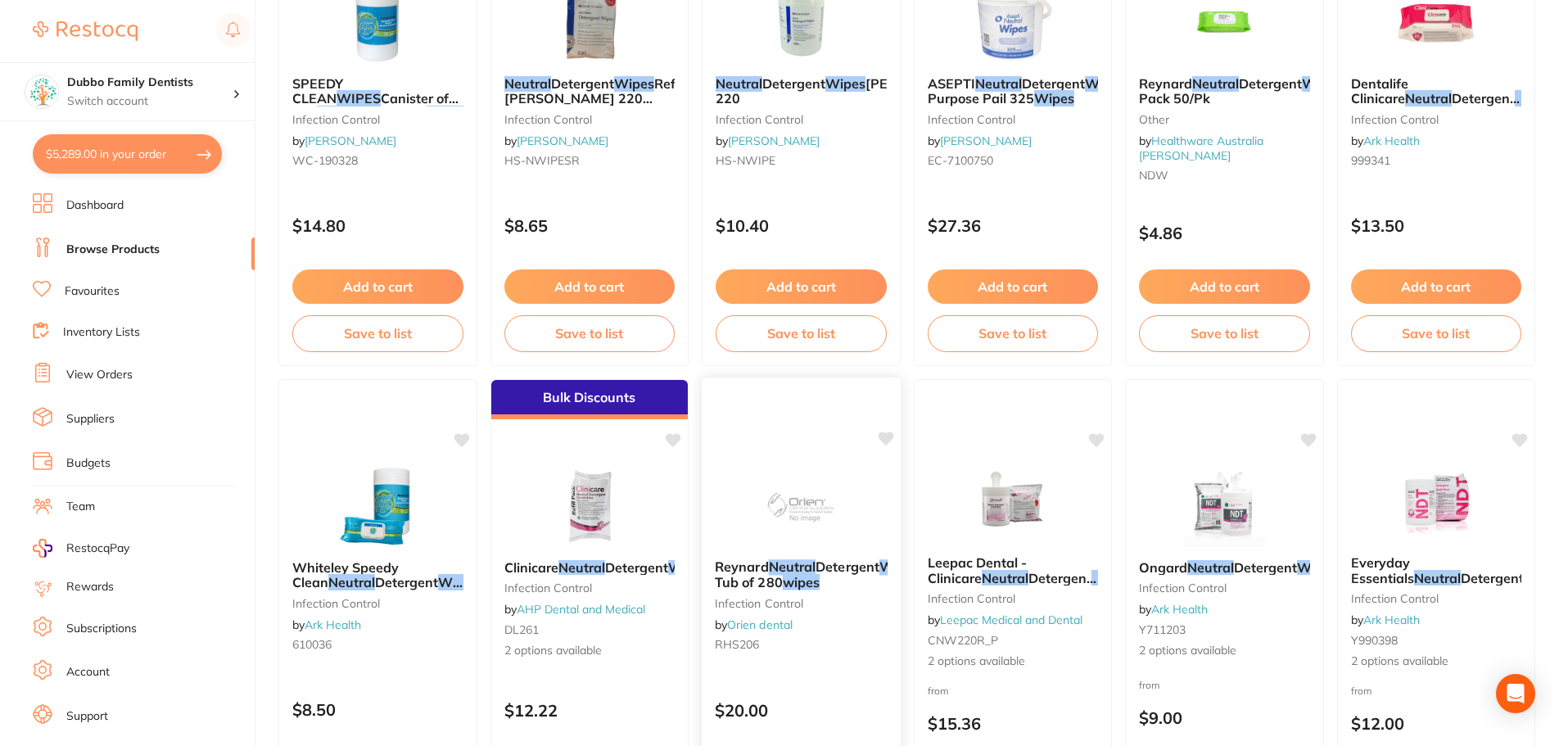
scroll to position [819, 0]
